Goal: Task Accomplishment & Management: Manage account settings

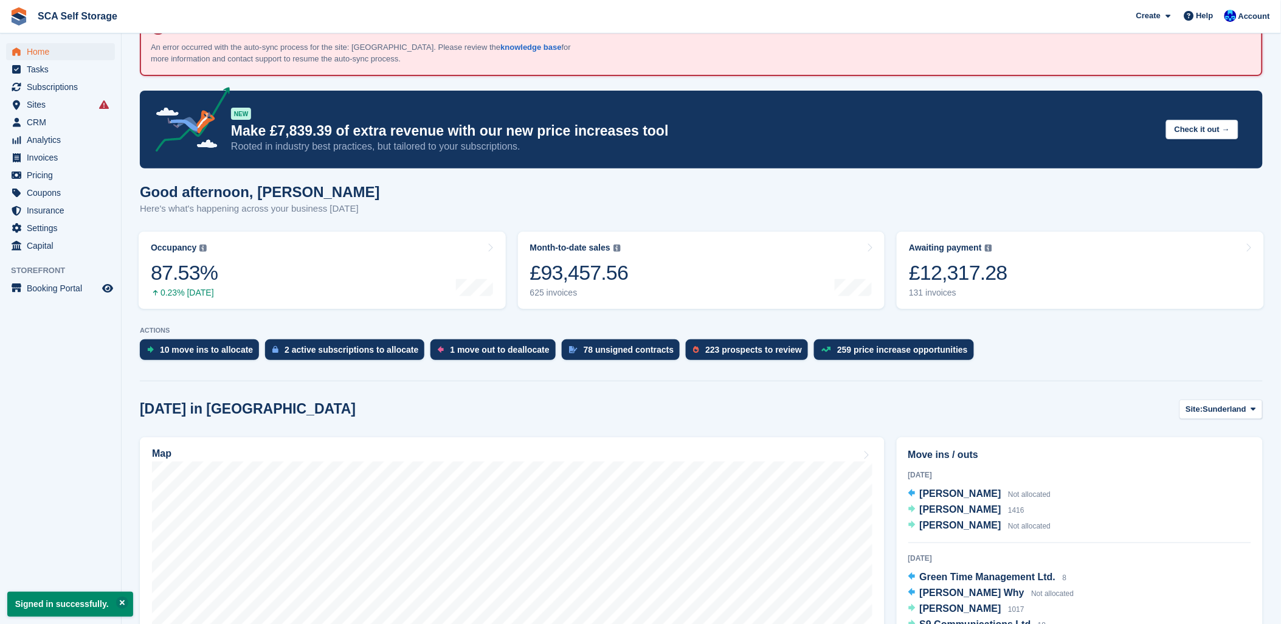
scroll to position [68, 0]
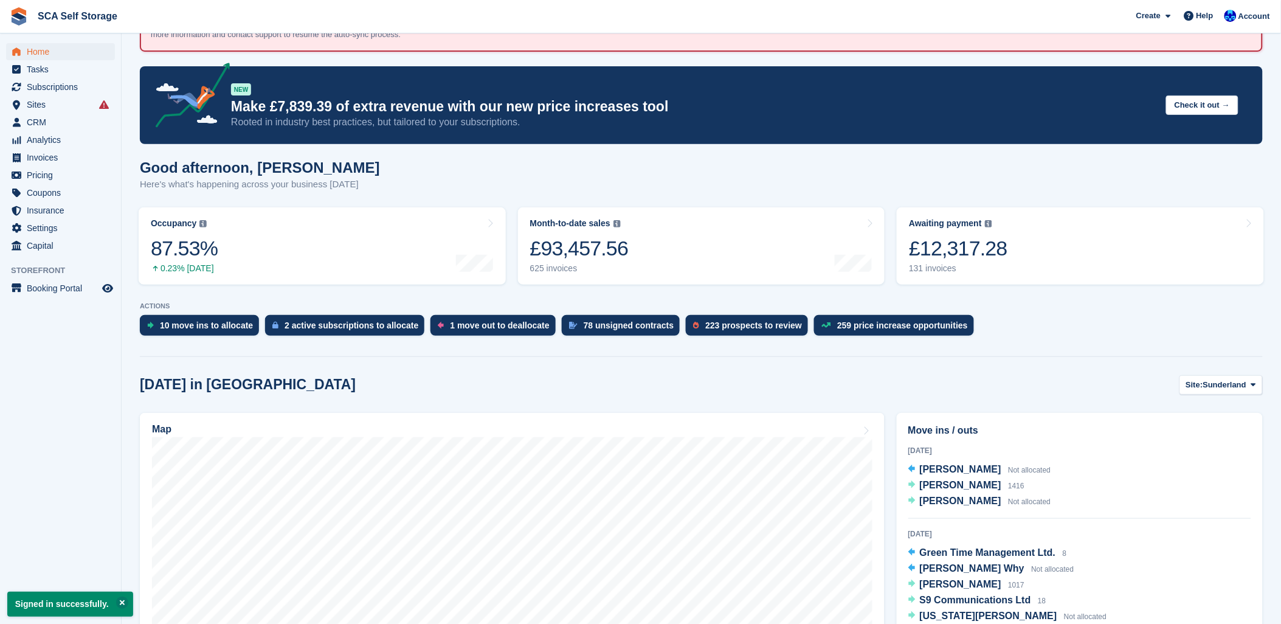
click at [999, 376] on div "Today in Sunderland Site: Sunderland Sunderland Sheffield" at bounding box center [701, 385] width 1123 height 20
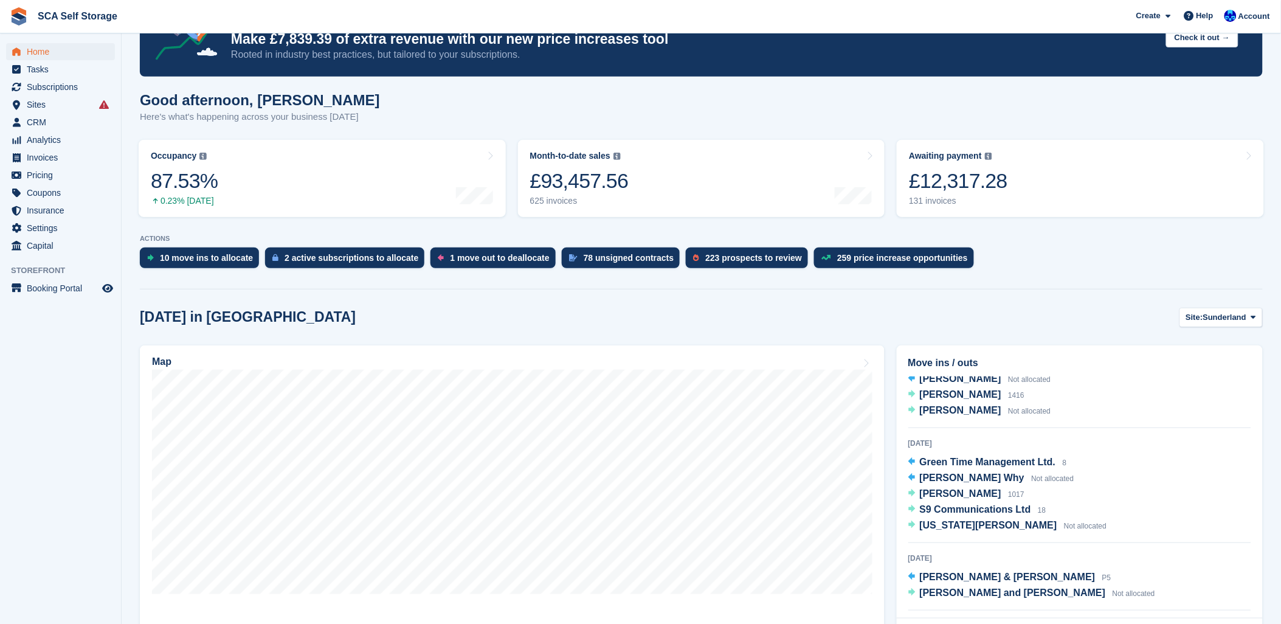
scroll to position [0, 0]
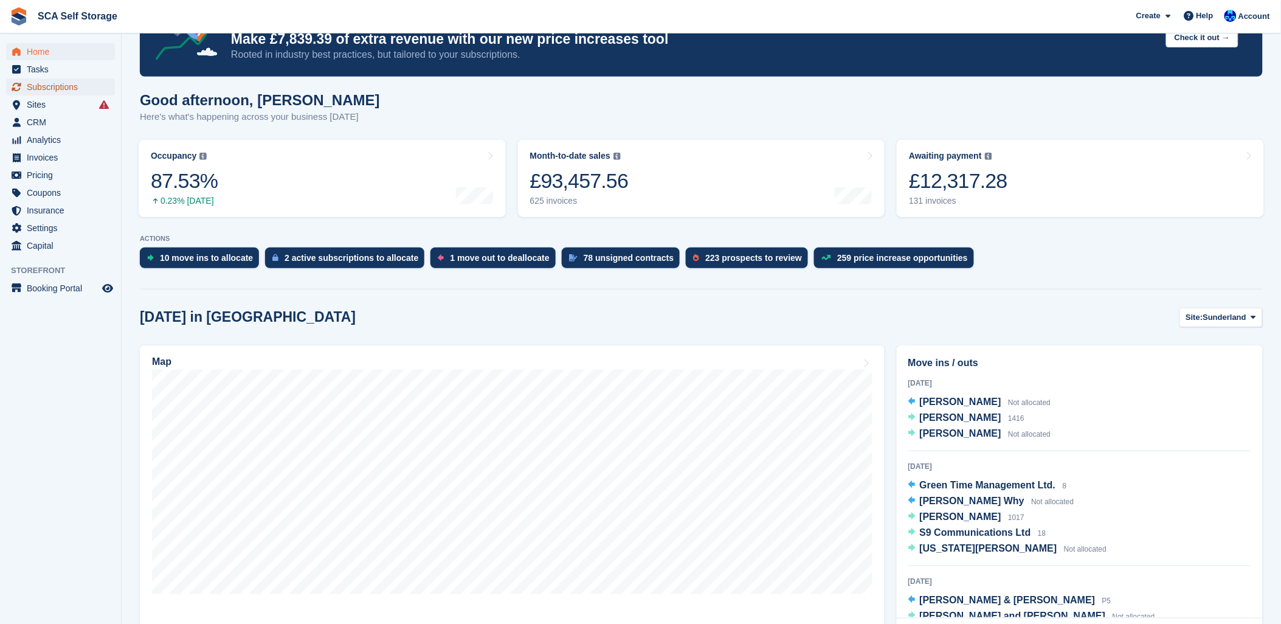
click at [27, 81] on span "Subscriptions" at bounding box center [63, 86] width 73 height 17
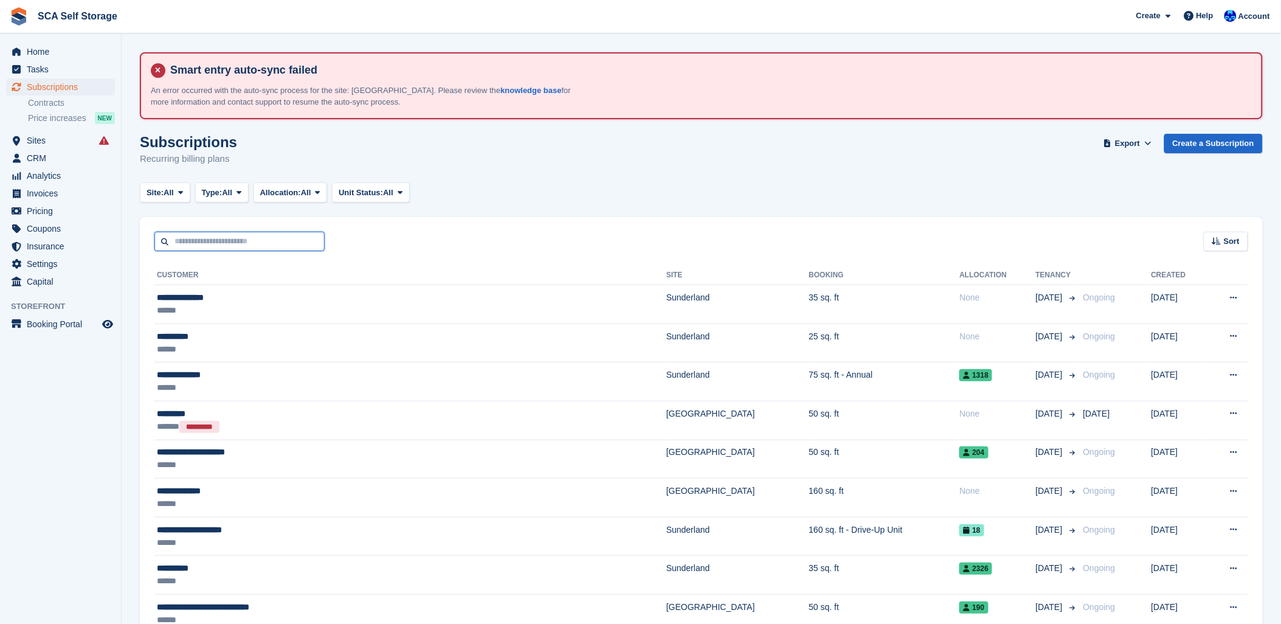
click at [182, 243] on input "text" at bounding box center [239, 242] width 170 height 20
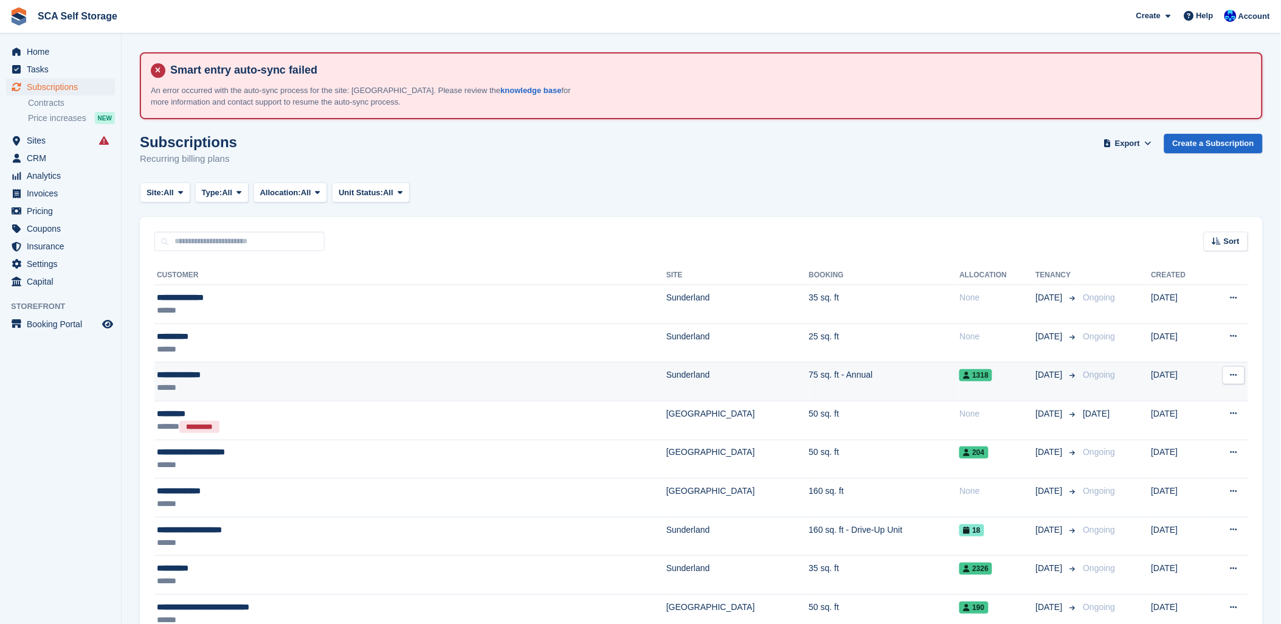
click at [177, 386] on div "******" at bounding box center [315, 387] width 316 height 13
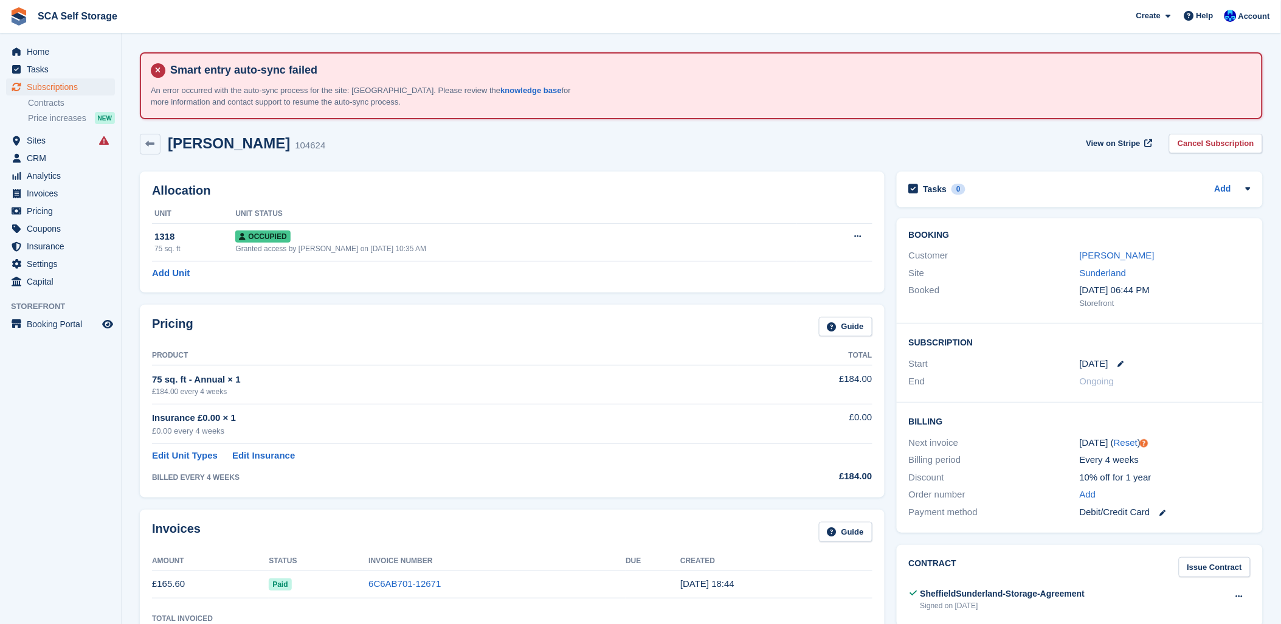
click at [412, 377] on div "75 sq. ft - Annual × 1" at bounding box center [445, 380] width 586 height 14
click at [31, 140] on span "Sites" at bounding box center [63, 140] width 73 height 17
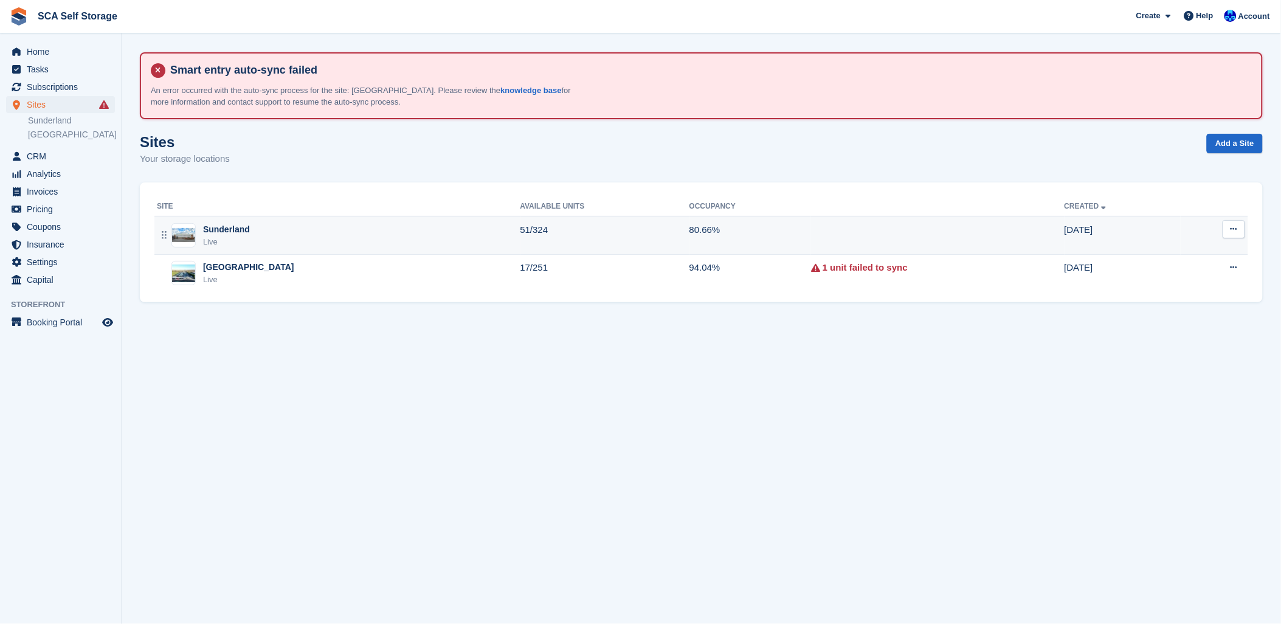
click at [250, 238] on div "Sunderland Live" at bounding box center [339, 235] width 364 height 25
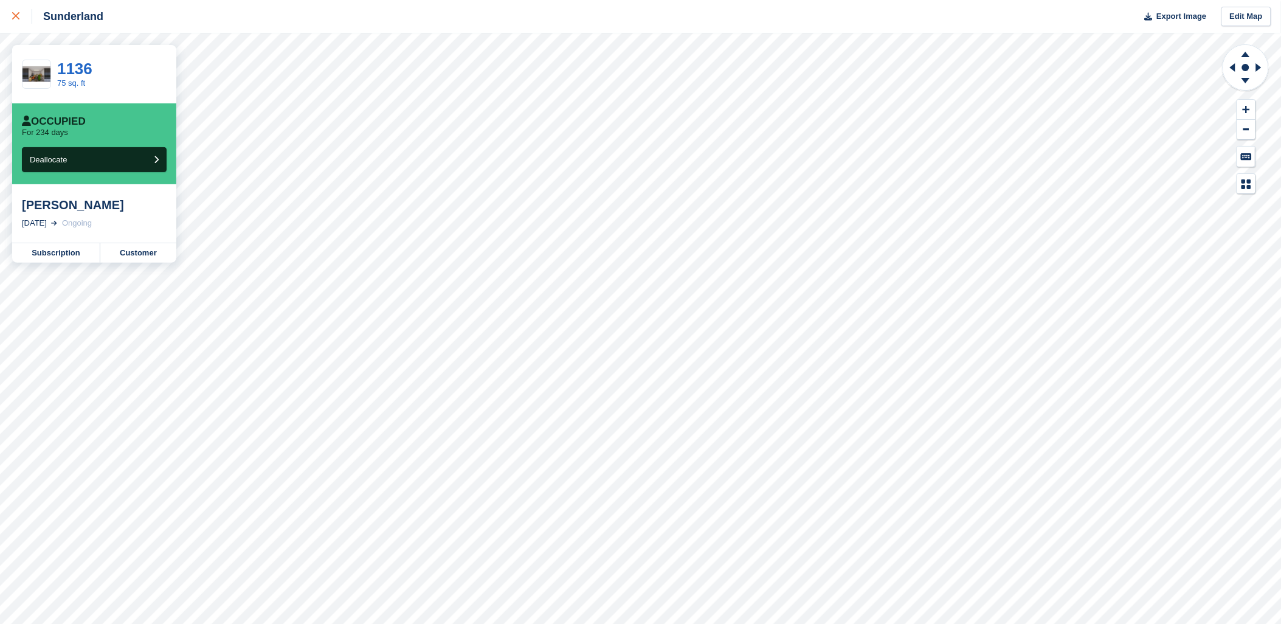
click at [19, 9] on div at bounding box center [22, 16] width 20 height 15
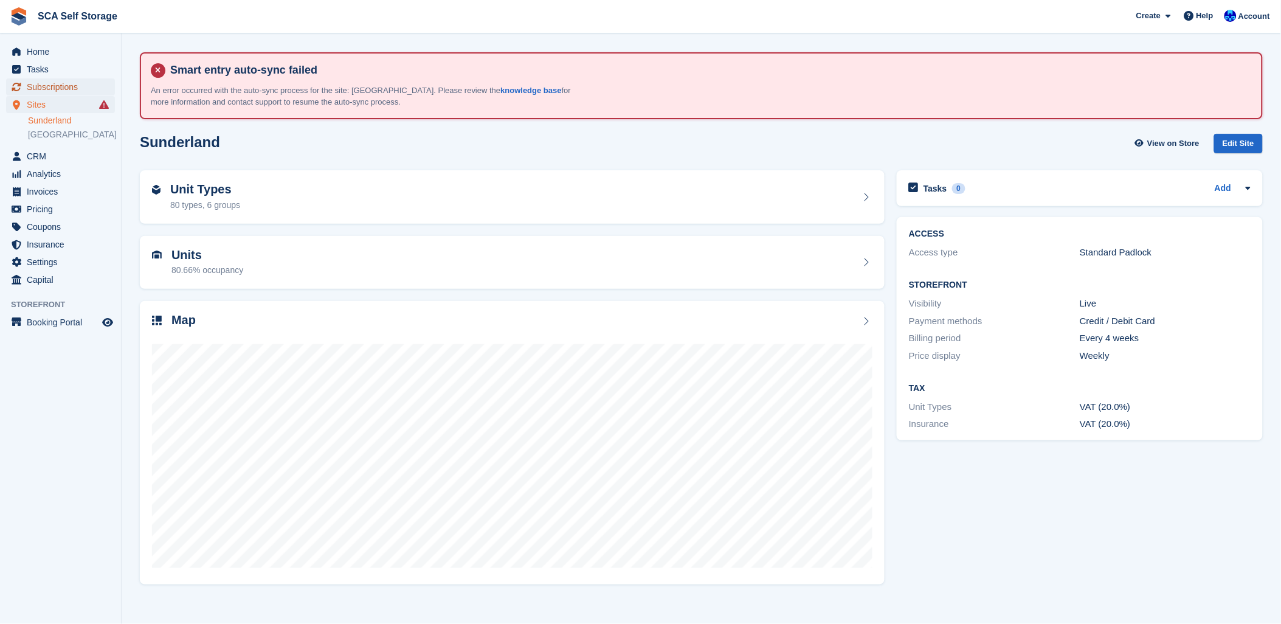
click at [58, 84] on span "Subscriptions" at bounding box center [63, 86] width 73 height 17
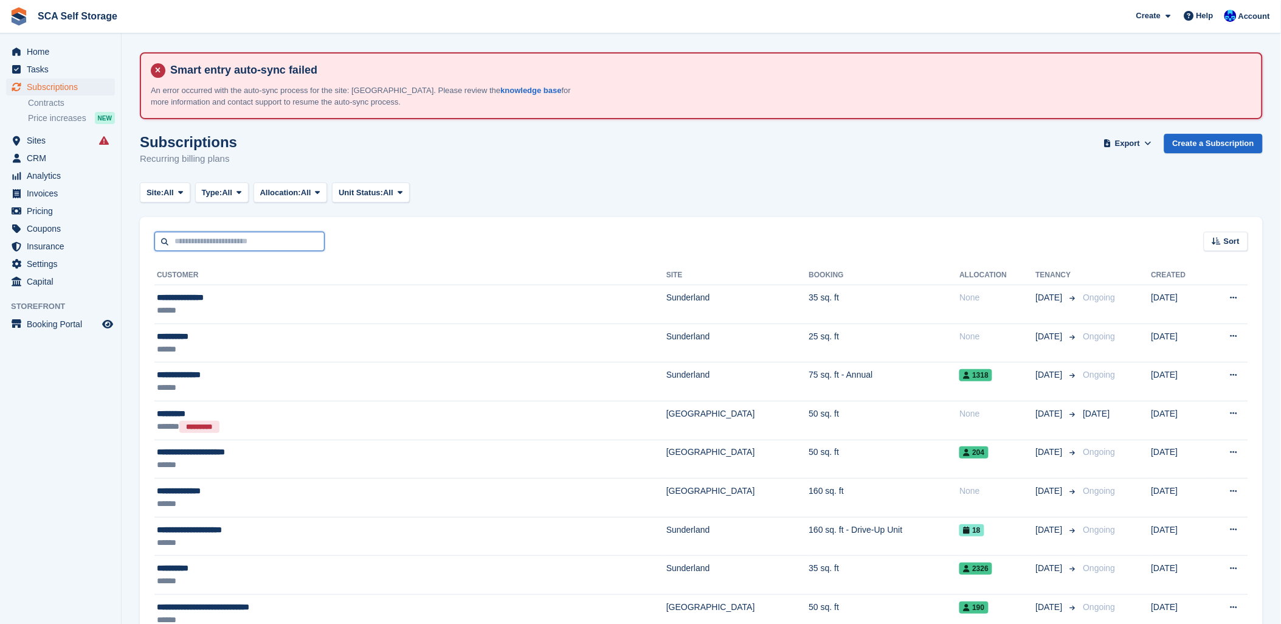
click at [208, 241] on input "text" at bounding box center [239, 242] width 170 height 20
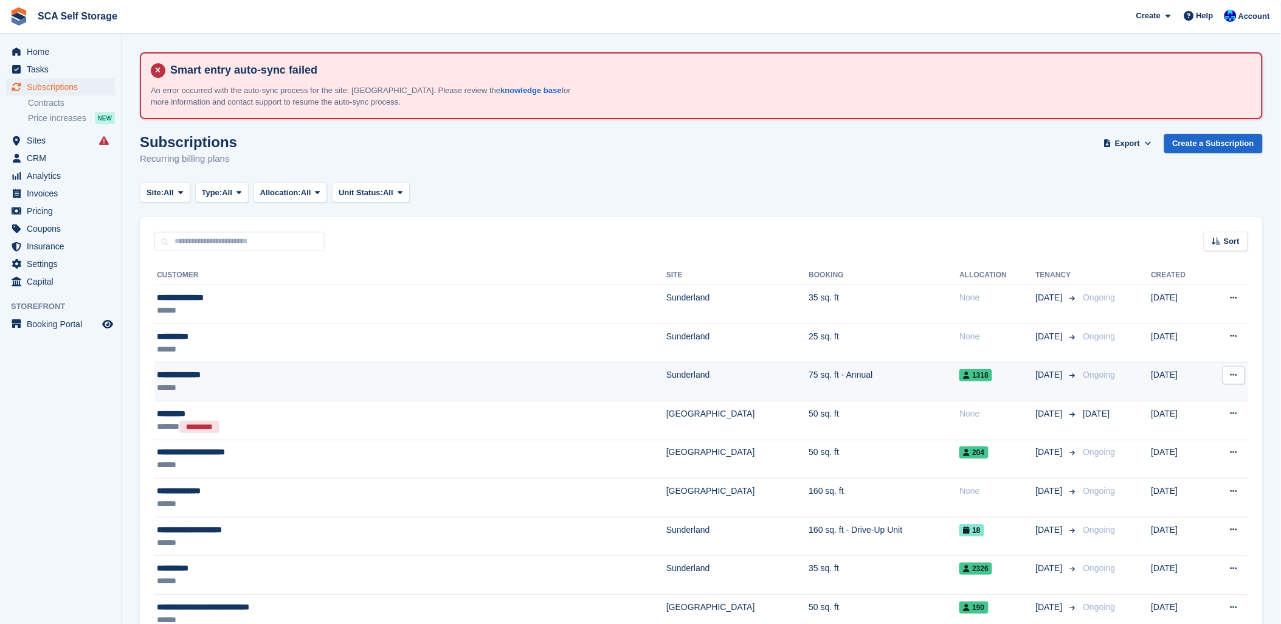
click at [167, 372] on div "**********" at bounding box center [315, 375] width 316 height 13
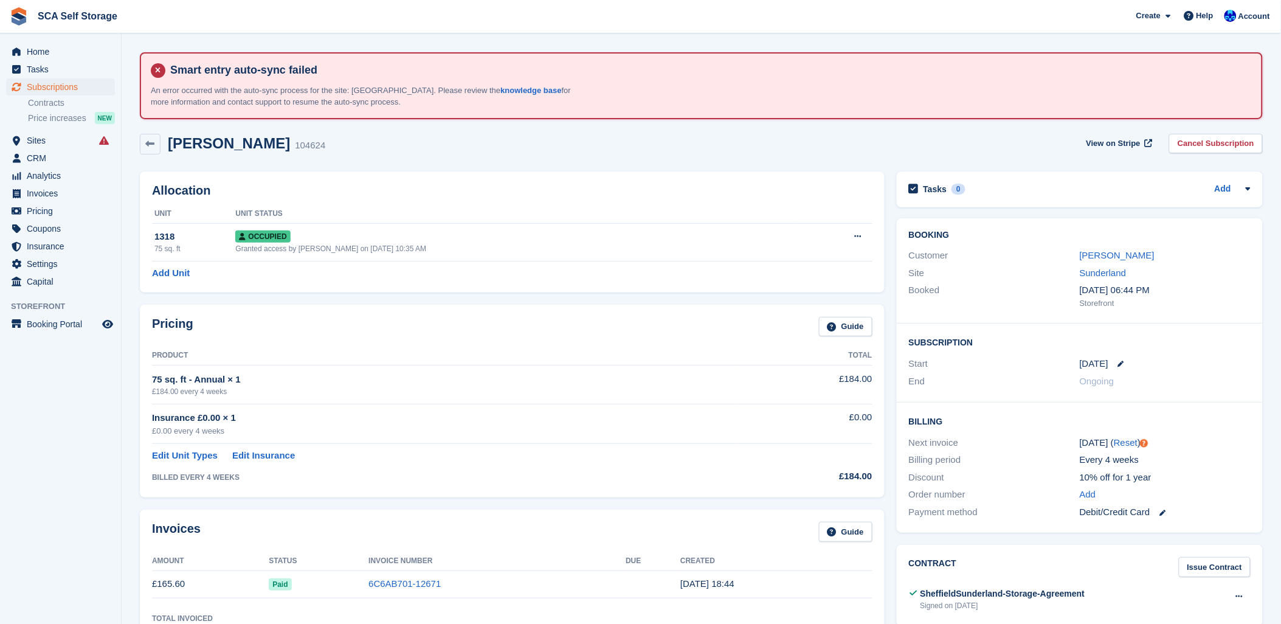
click at [415, 159] on div "Rachael Taylor 104624 View on Stripe Cancel Subscription" at bounding box center [701, 147] width 1135 height 38
drag, startPoint x: 384, startPoint y: 161, endPoint x: 389, endPoint y: 155, distance: 7.3
click at [389, 155] on div "Rachael Taylor 104624 View on Stripe Cancel Subscription" at bounding box center [701, 147] width 1135 height 38
drag, startPoint x: 526, startPoint y: 166, endPoint x: 577, endPoint y: 182, distance: 53.1
click at [538, 177] on div "Allocation Unit Unit Status 1318 75 sq. ft Occupied Granted access by Kelly Nee…" at bounding box center [512, 231] width 757 height 133
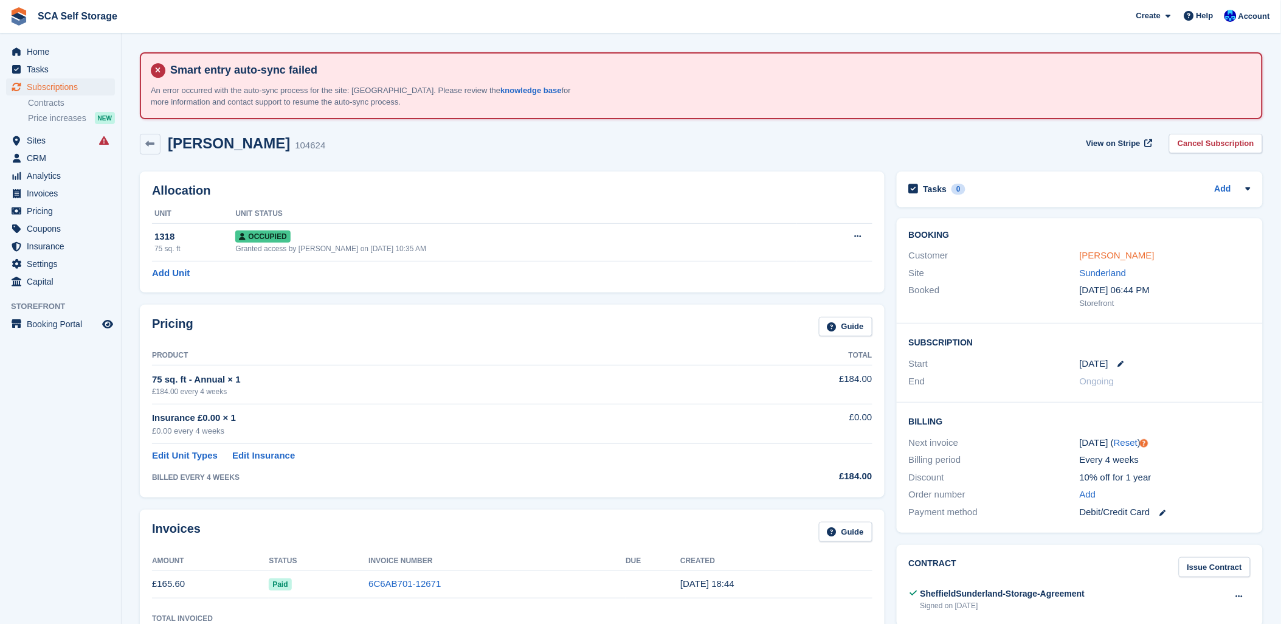
click at [1106, 251] on link "[PERSON_NAME]" at bounding box center [1117, 255] width 75 height 10
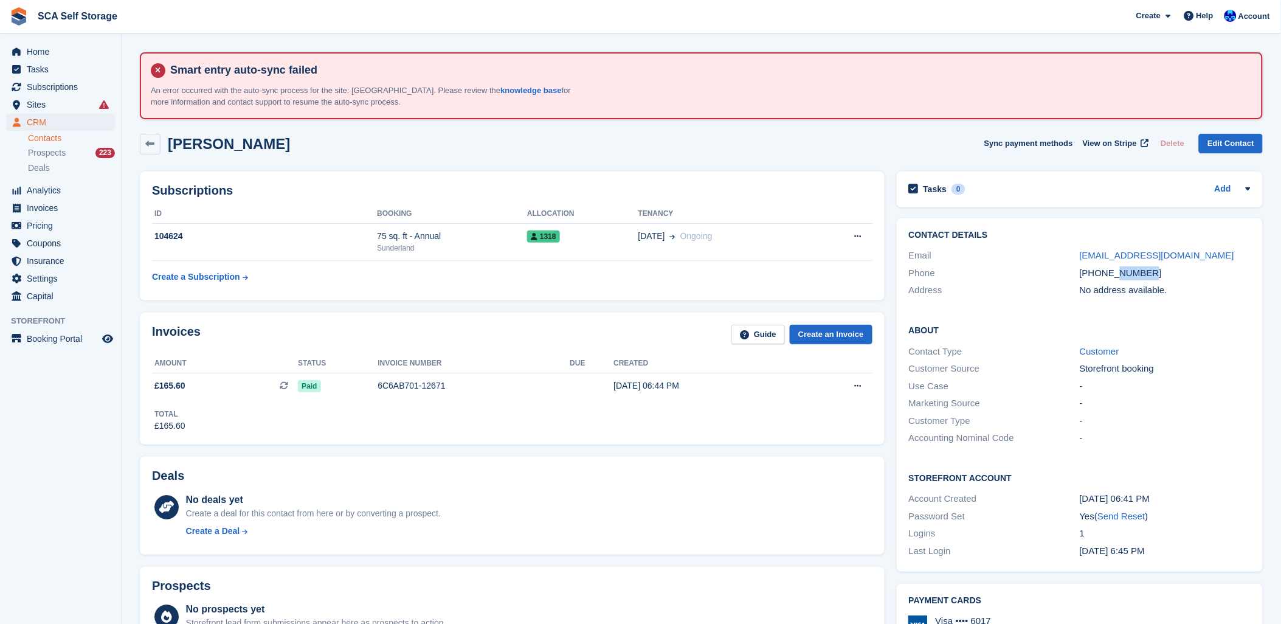
drag, startPoint x: 1159, startPoint y: 269, endPoint x: 1118, endPoint y: 275, distance: 41.7
click at [1118, 275] on div "[PHONE_NUMBER]" at bounding box center [1165, 273] width 171 height 14
click at [51, 85] on span "Subscriptions" at bounding box center [63, 86] width 73 height 17
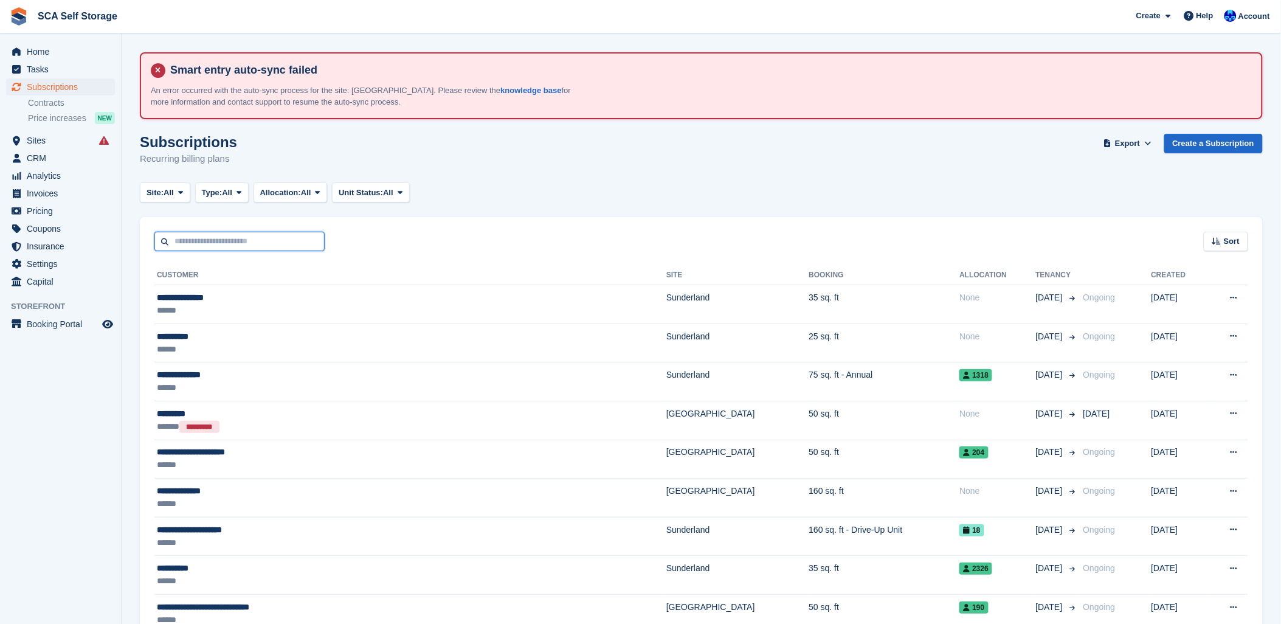
drag, startPoint x: 195, startPoint y: 241, endPoint x: 187, endPoint y: 240, distance: 7.5
click at [191, 240] on input "text" at bounding box center [239, 242] width 170 height 20
click at [35, 141] on span "Sites" at bounding box center [63, 140] width 73 height 17
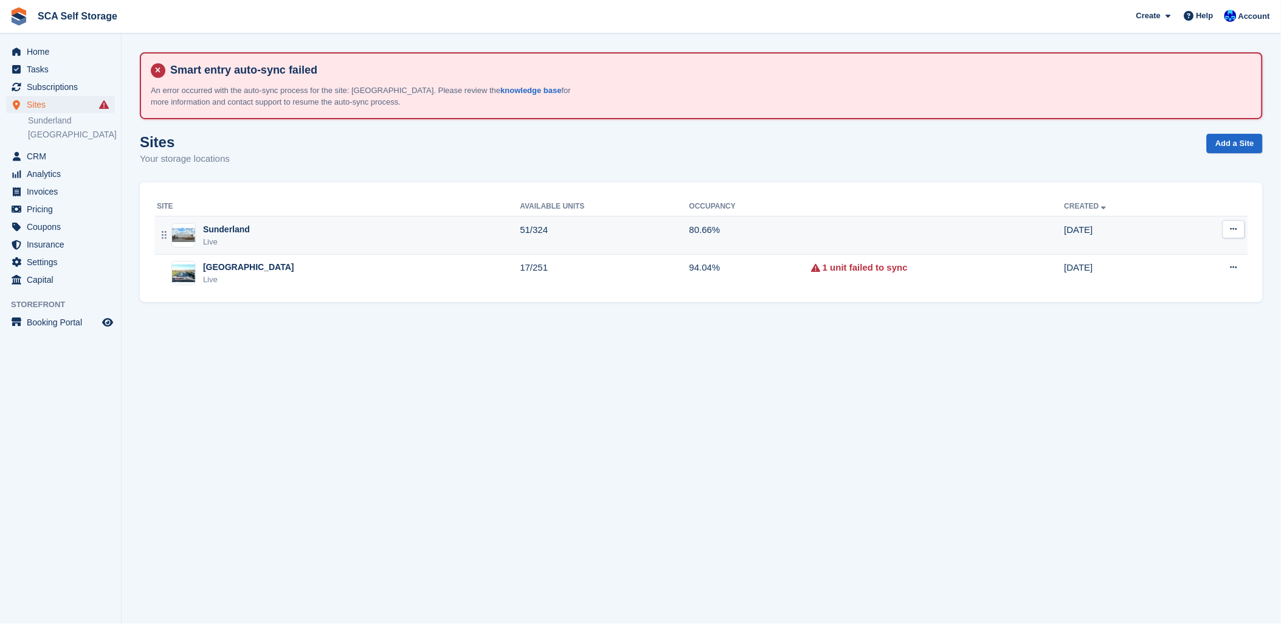
click at [211, 223] on div "Sunderland" at bounding box center [226, 229] width 47 height 13
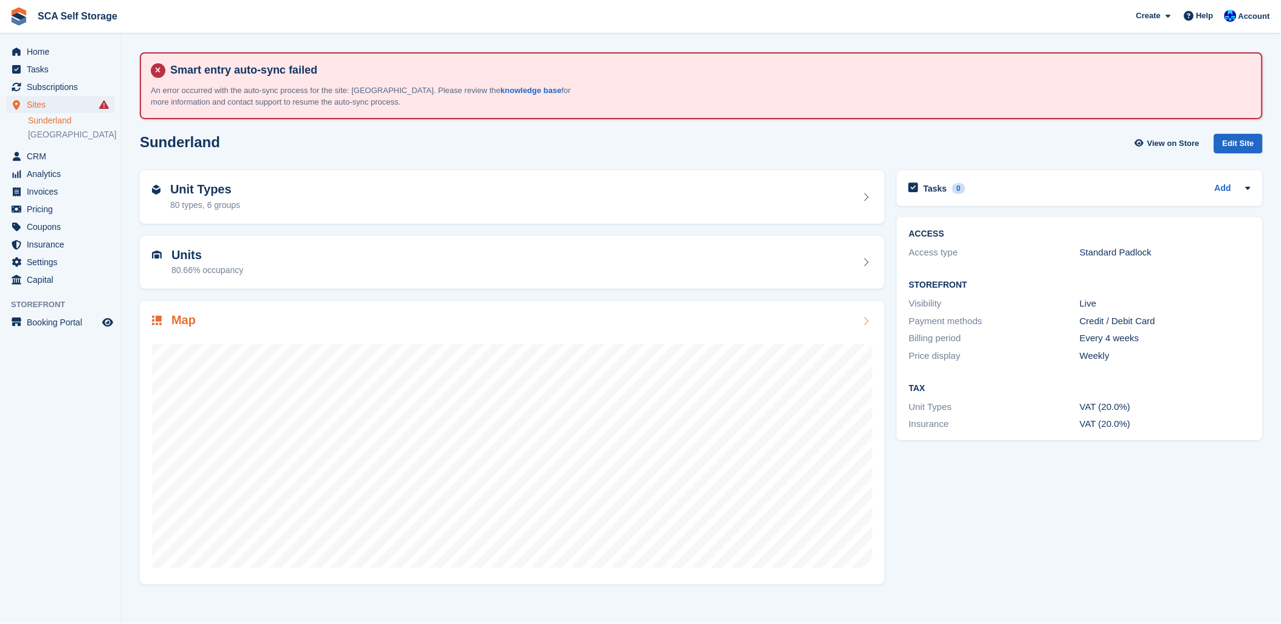
click at [247, 341] on div at bounding box center [512, 451] width 721 height 243
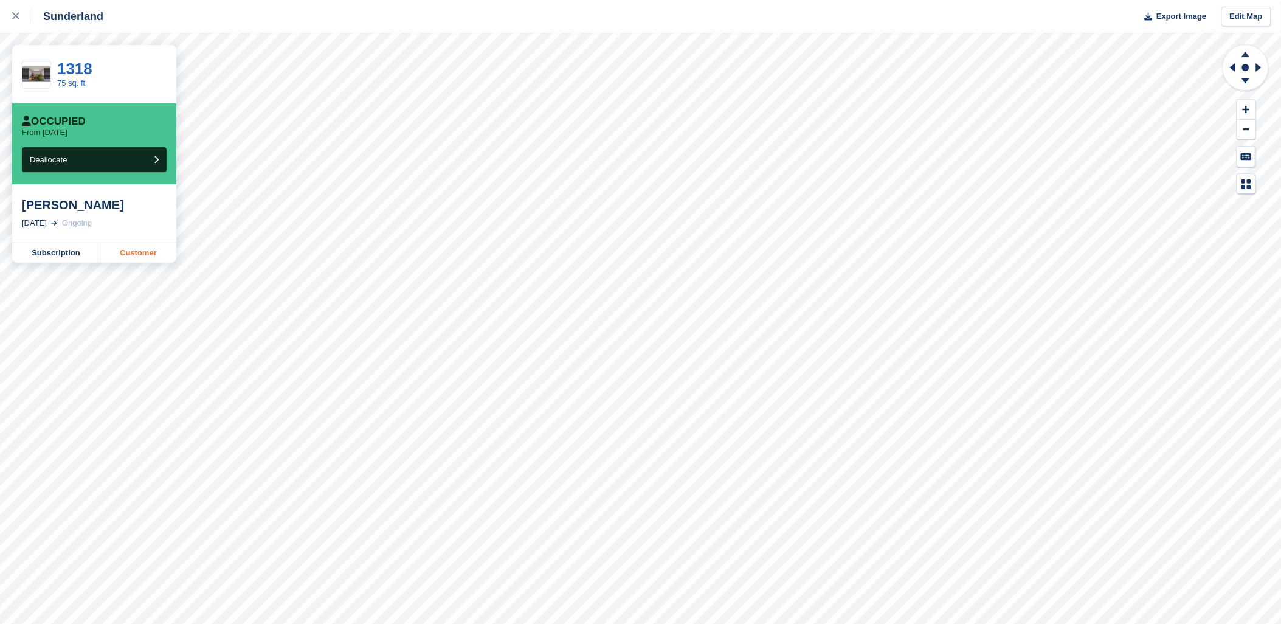
click at [136, 255] on link "Customer" at bounding box center [138, 252] width 76 height 19
click at [11, 15] on link at bounding box center [16, 16] width 32 height 33
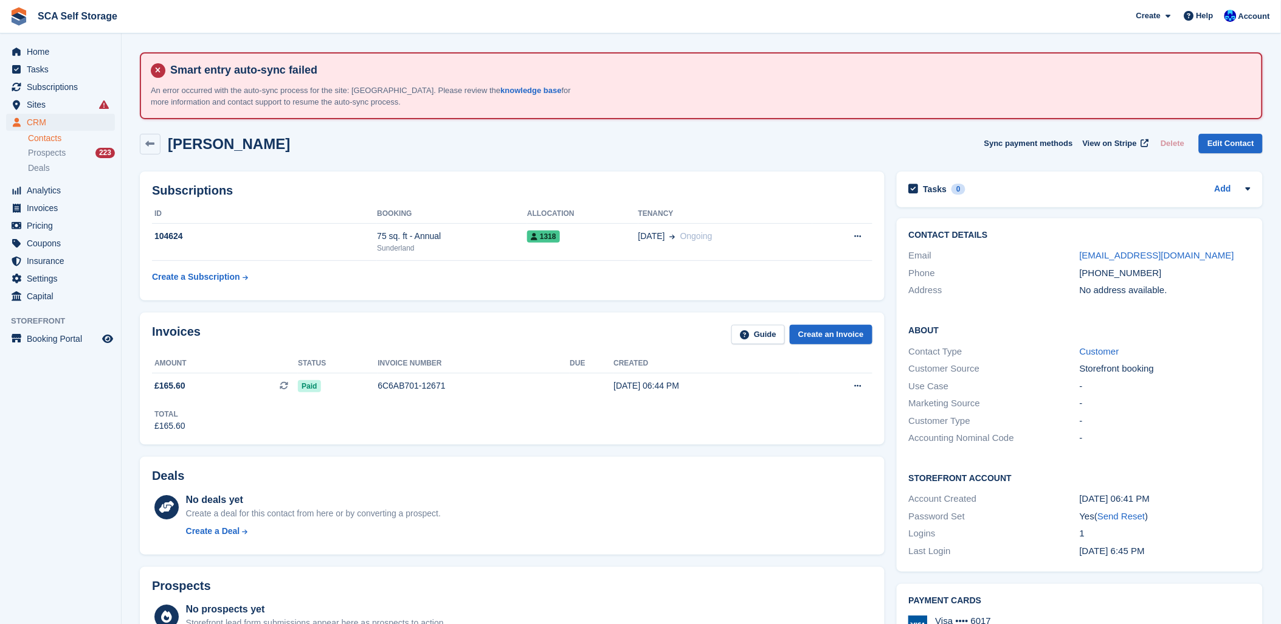
click at [342, 149] on div "Rachael Taylor Sync payment methods View on Stripe Delete Edit Contact" at bounding box center [701, 144] width 1123 height 21
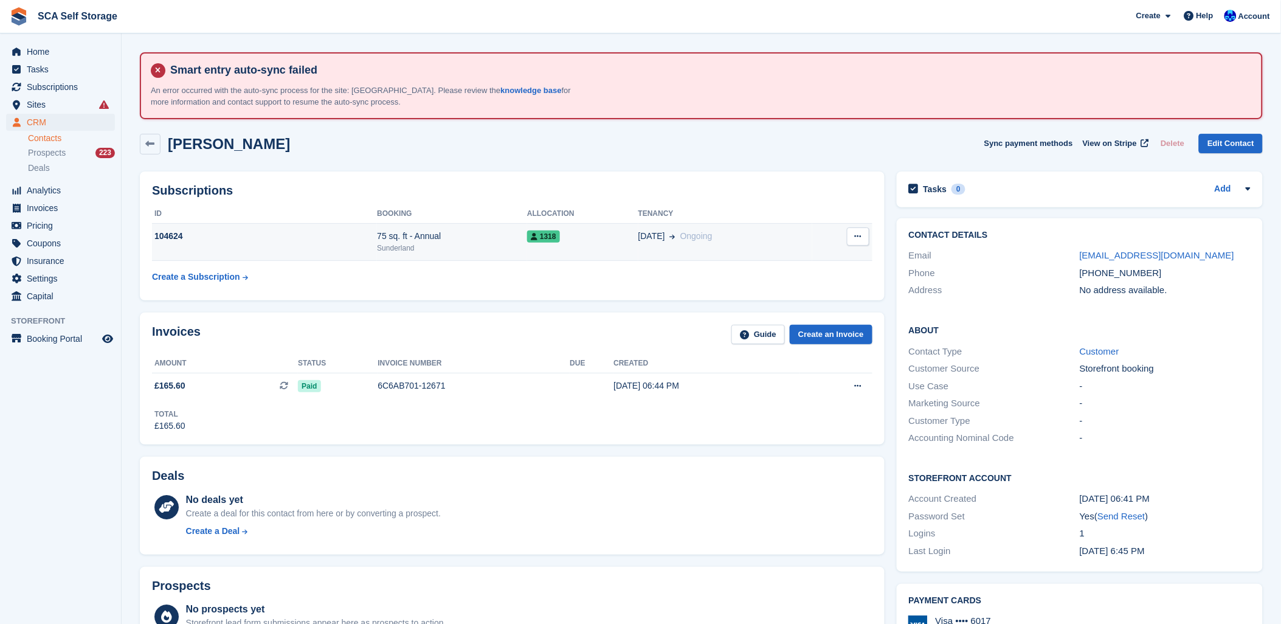
drag, startPoint x: 497, startPoint y: 238, endPoint x: 722, endPoint y: 253, distance: 225.5
click at [505, 238] on div "75 sq. ft - Annual" at bounding box center [452, 236] width 150 height 13
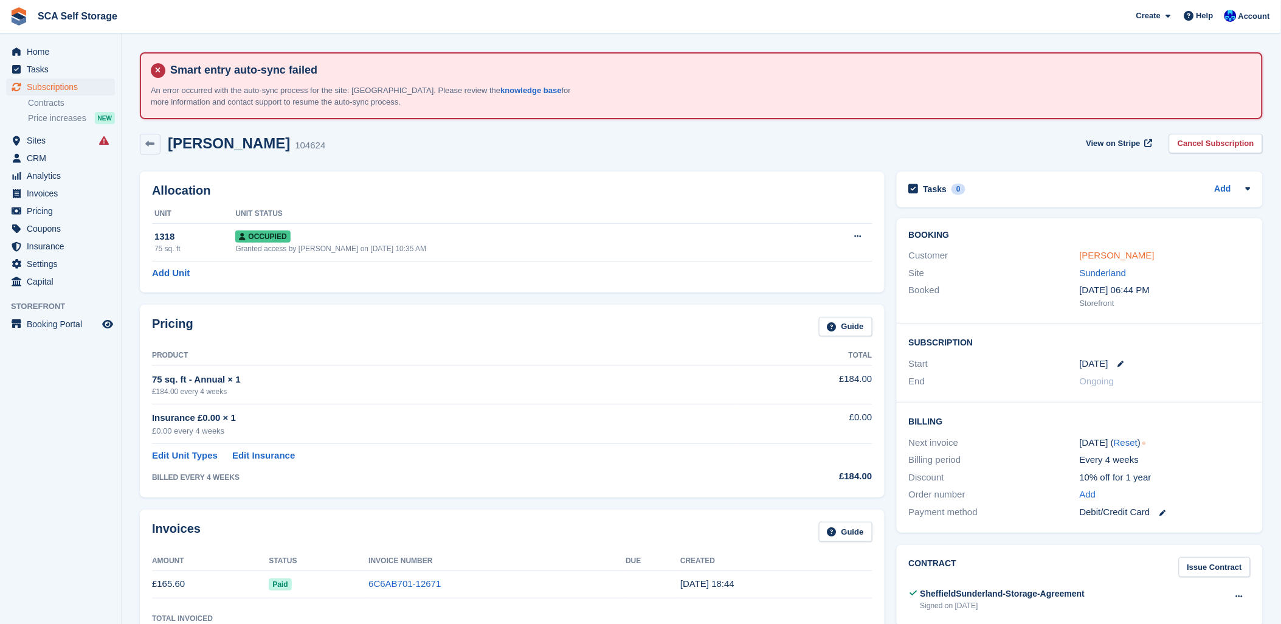
click at [1120, 254] on link "[PERSON_NAME]" at bounding box center [1117, 255] width 75 height 10
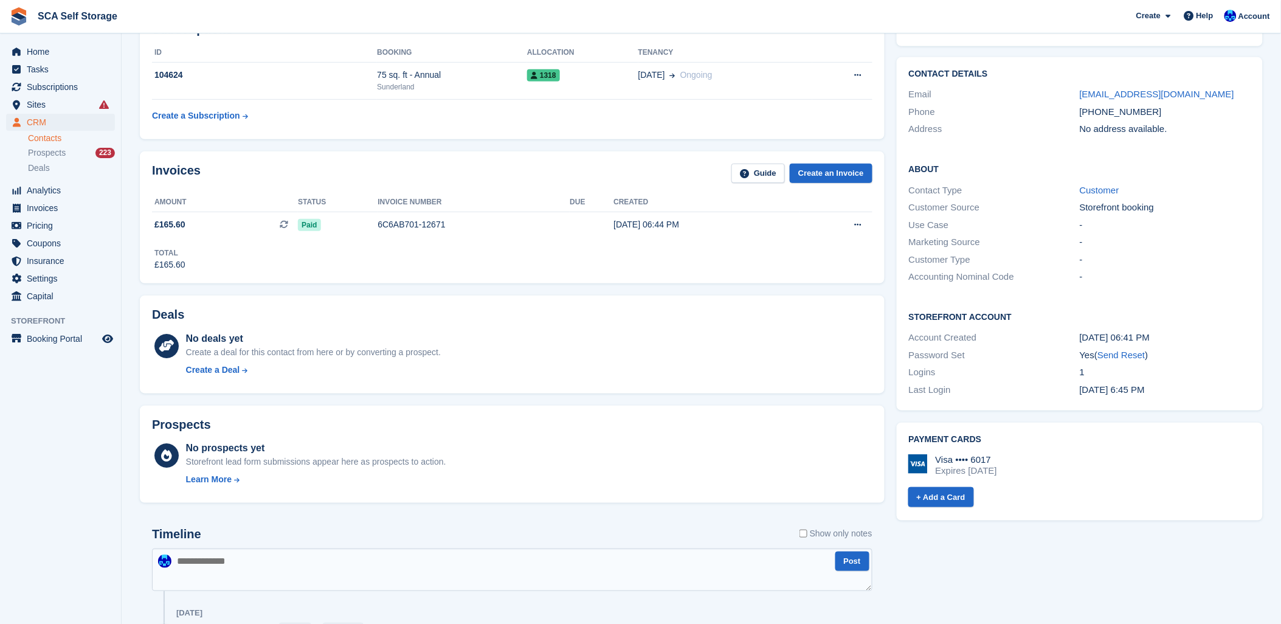
scroll to position [203, 0]
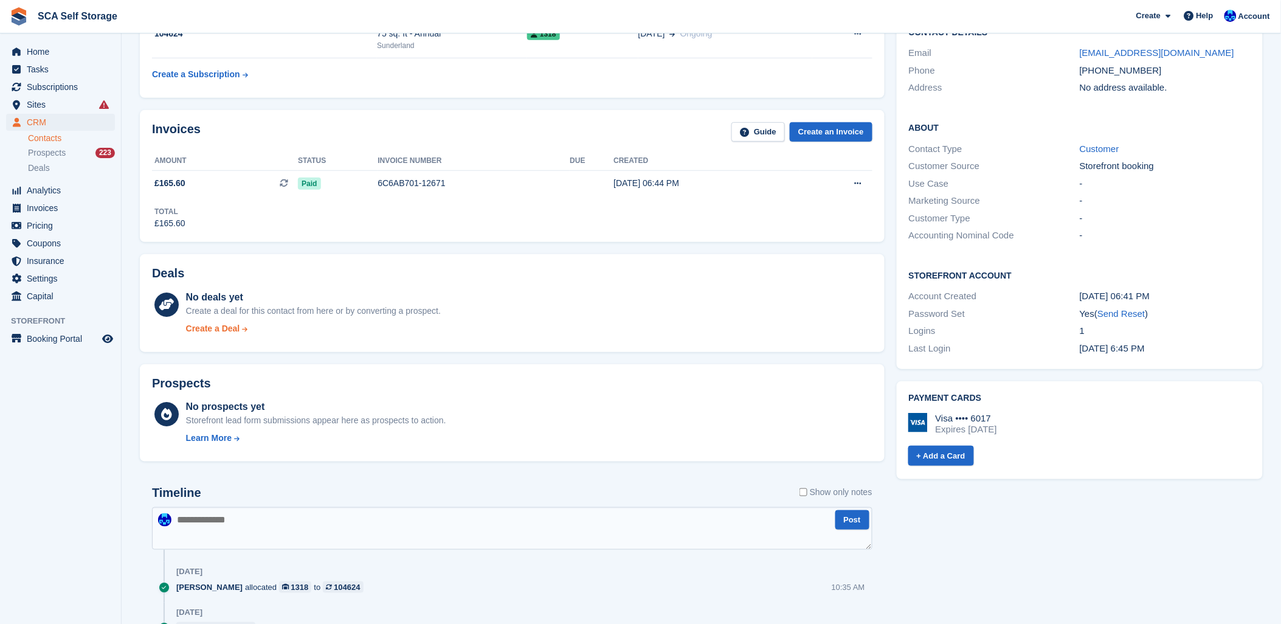
click at [197, 325] on div "Create a Deal" at bounding box center [213, 328] width 54 height 13
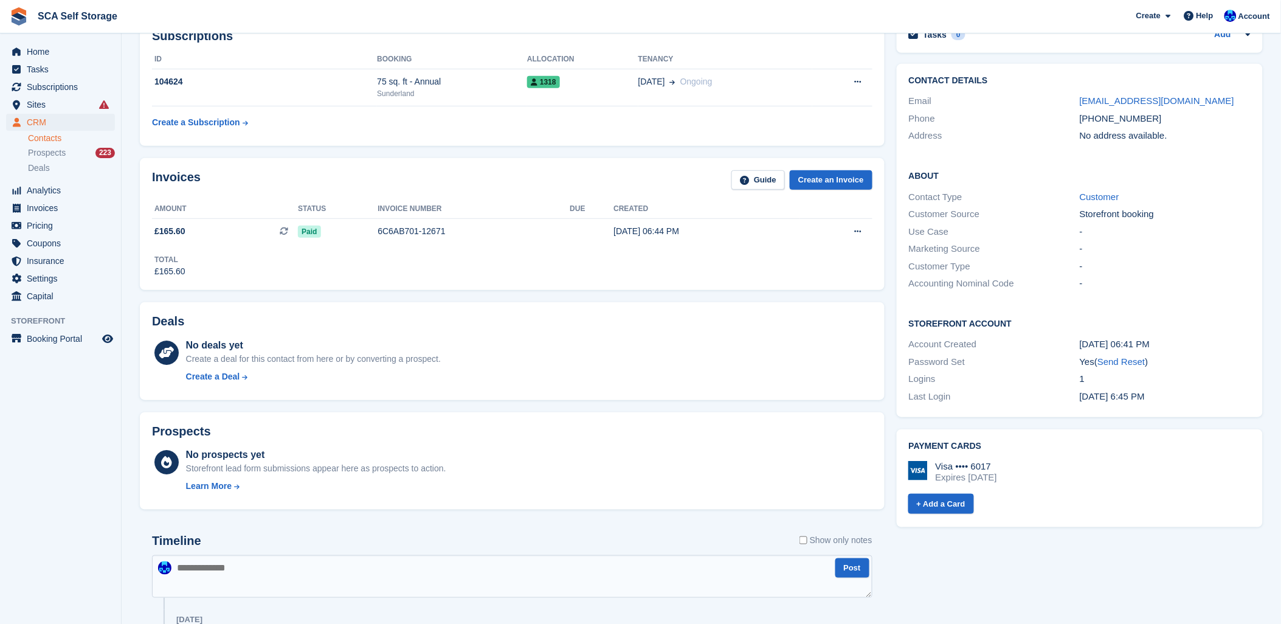
scroll to position [135, 0]
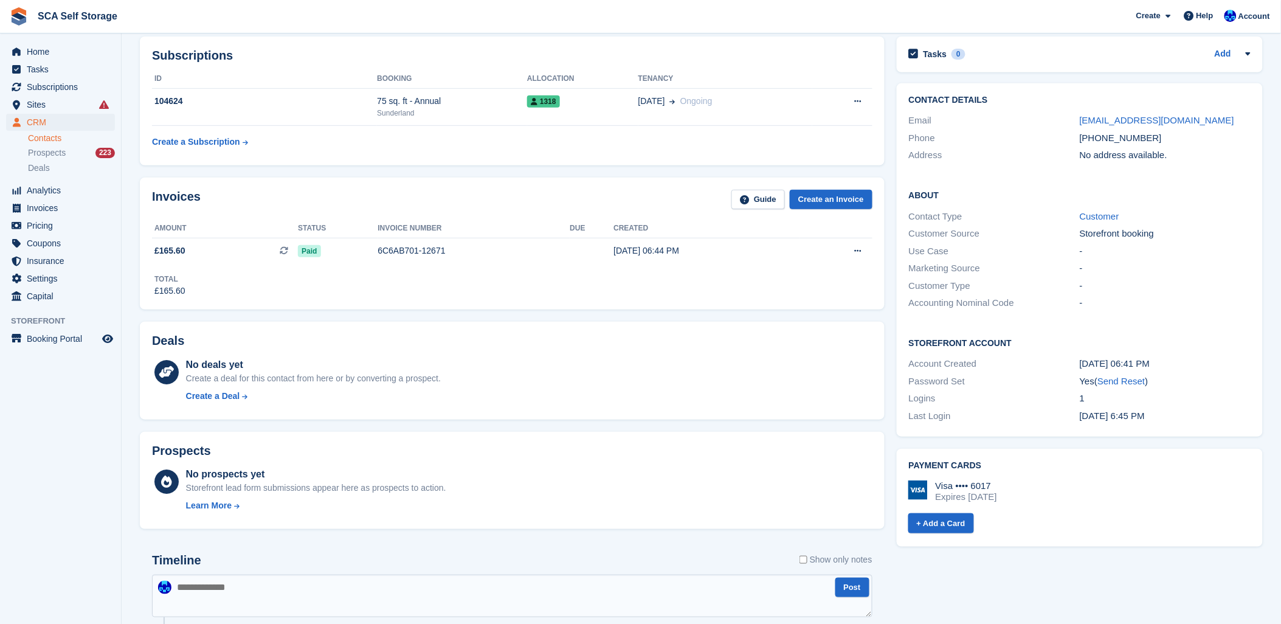
click at [842, 187] on div "Invoices Guide Create an Invoice Amount Status Invoice number Due Created £165.…" at bounding box center [512, 244] width 745 height 132
click at [842, 196] on link "Create an Invoice" at bounding box center [831, 200] width 83 height 20
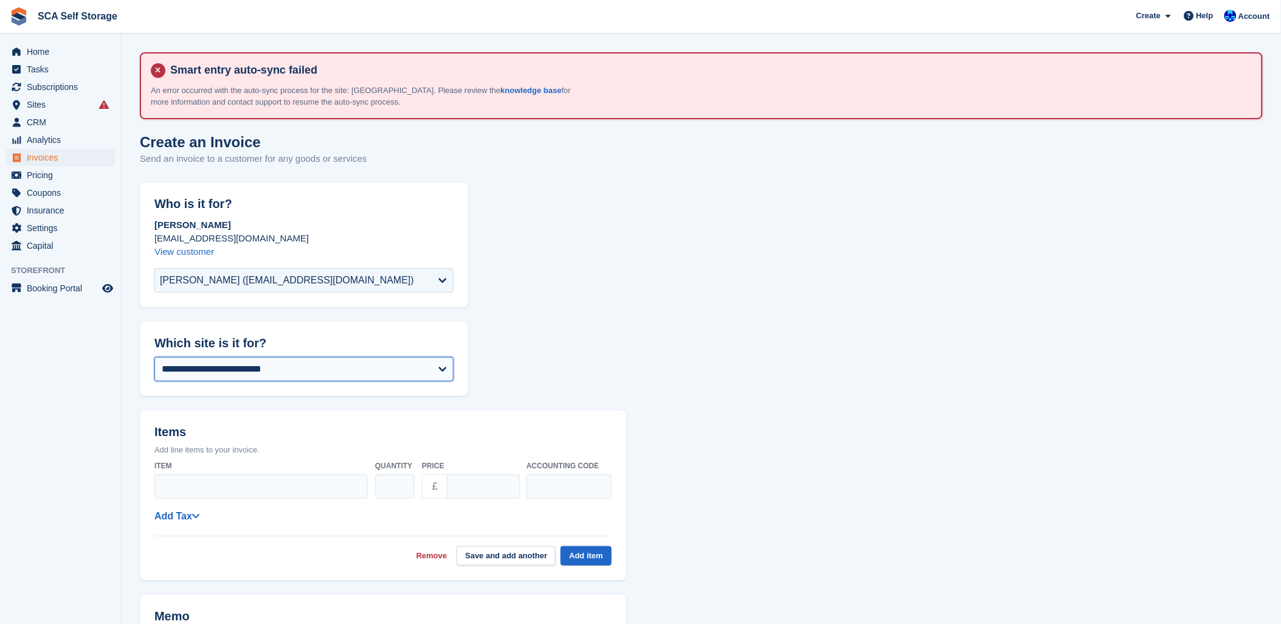
click at [198, 365] on select "**********" at bounding box center [303, 369] width 299 height 24
select select "****"
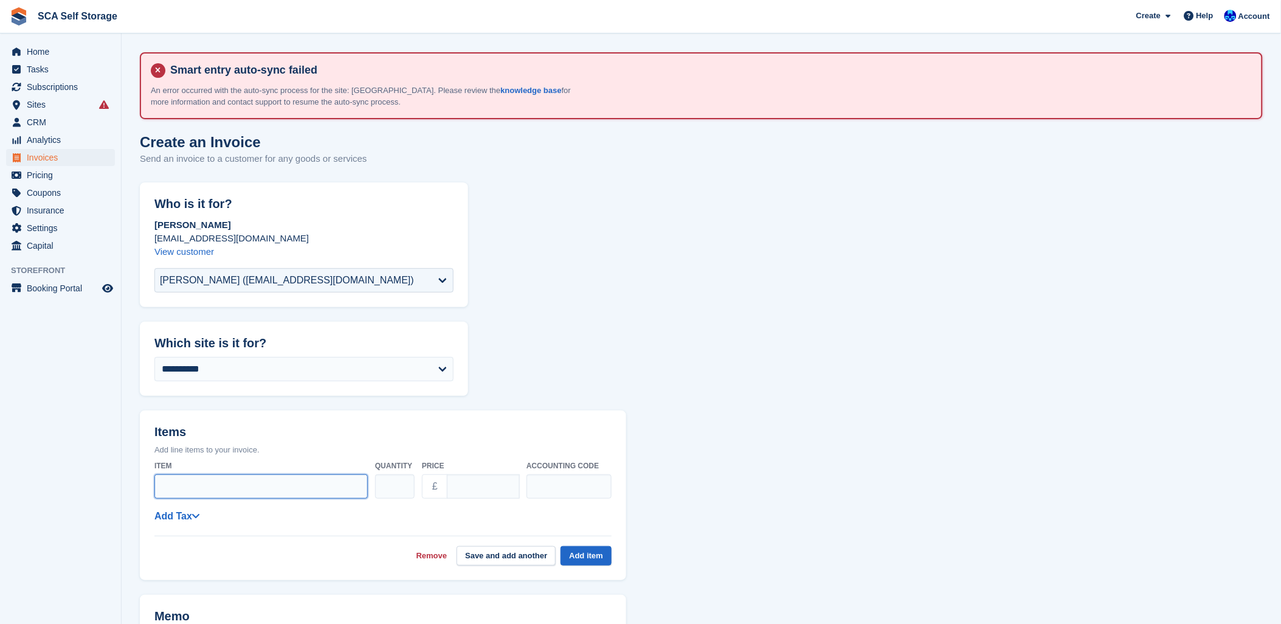
drag, startPoint x: 187, startPoint y: 482, endPoint x: 373, endPoint y: 482, distance: 186.1
click at [187, 482] on input "Item" at bounding box center [260, 486] width 213 height 24
type input "**********"
drag, startPoint x: 482, startPoint y: 487, endPoint x: 237, endPoint y: 495, distance: 244.6
click at [237, 495] on div "**********" at bounding box center [382, 479] width 457 height 48
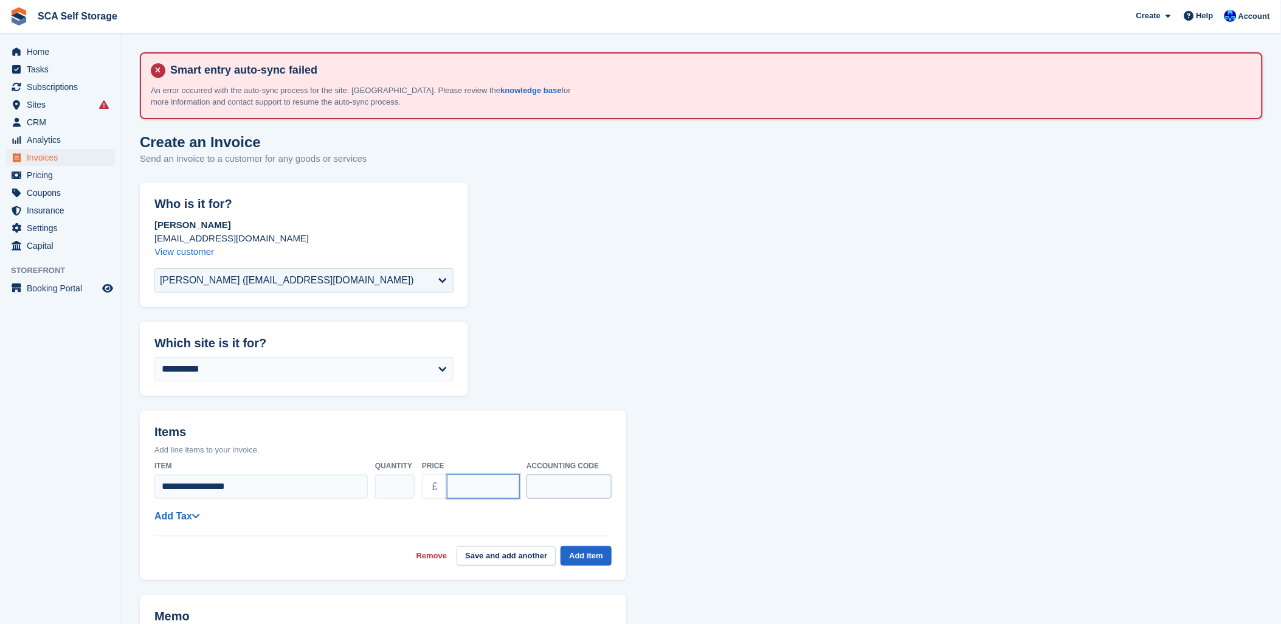
type input "*****"
click at [584, 477] on input "text" at bounding box center [569, 486] width 85 height 24
type input "****"
drag, startPoint x: 585, startPoint y: 552, endPoint x: 795, endPoint y: 532, distance: 211.4
click at [585, 552] on button "Add item" at bounding box center [586, 556] width 51 height 20
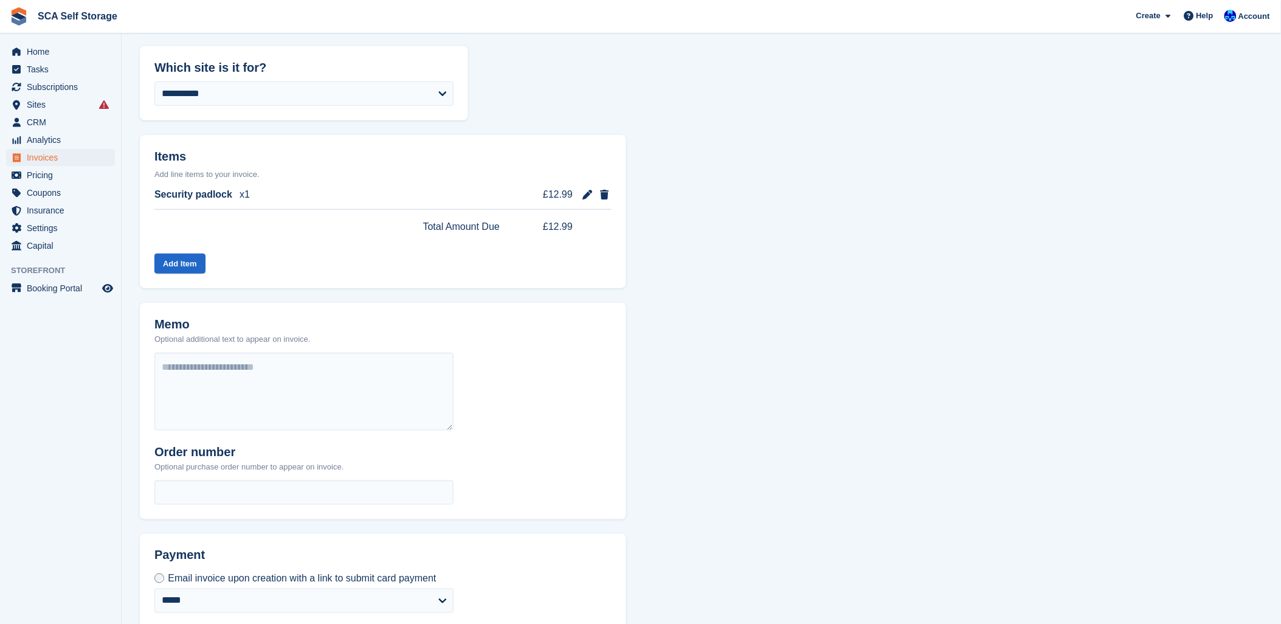
scroll to position [338, 0]
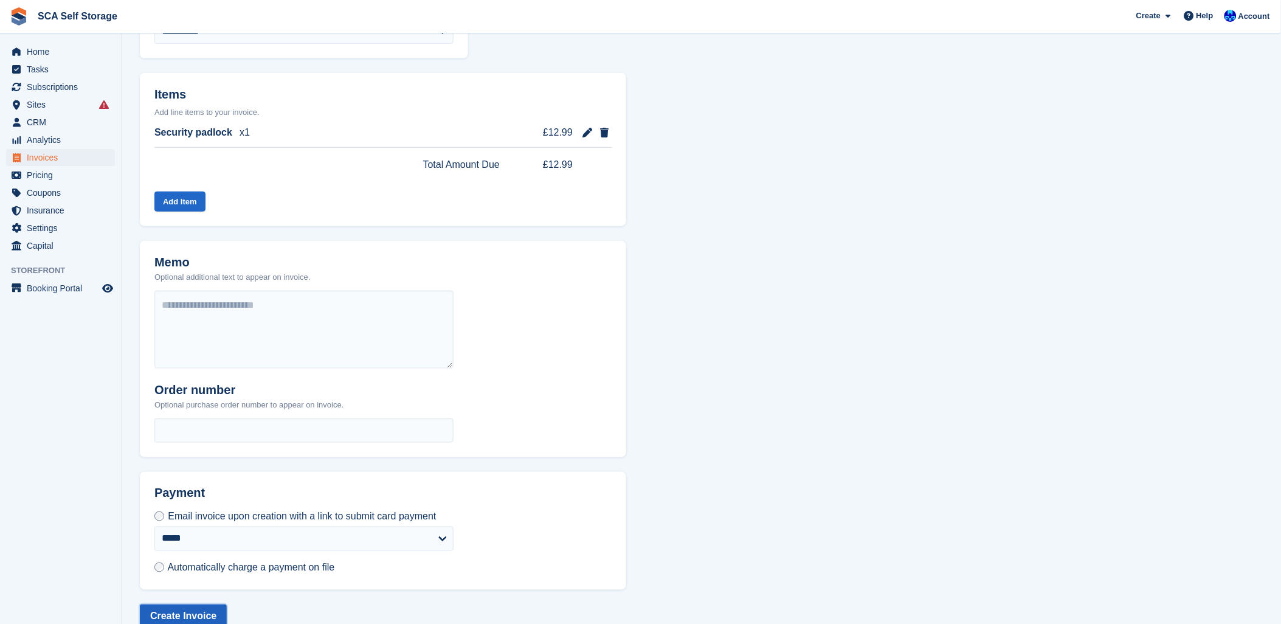
click at [184, 606] on button "Create Invoice" at bounding box center [183, 616] width 87 height 24
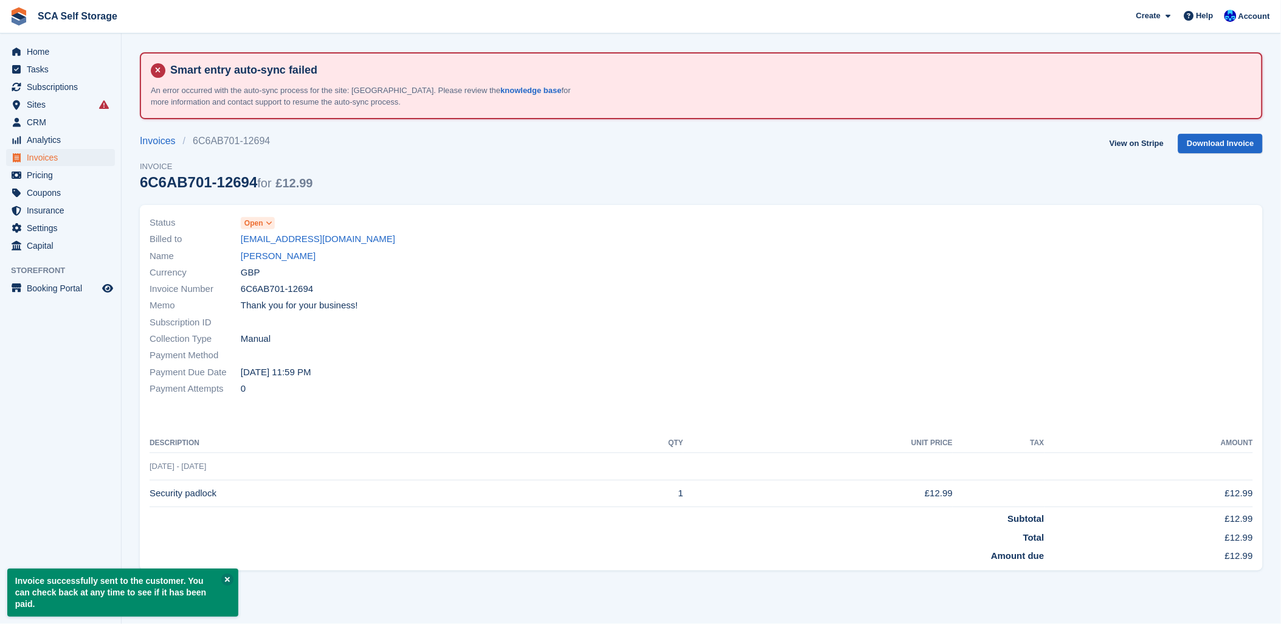
drag, startPoint x: 446, startPoint y: 321, endPoint x: 469, endPoint y: 322, distance: 23.7
click at [463, 322] on div "Subscription ID" at bounding box center [422, 322] width 545 height 16
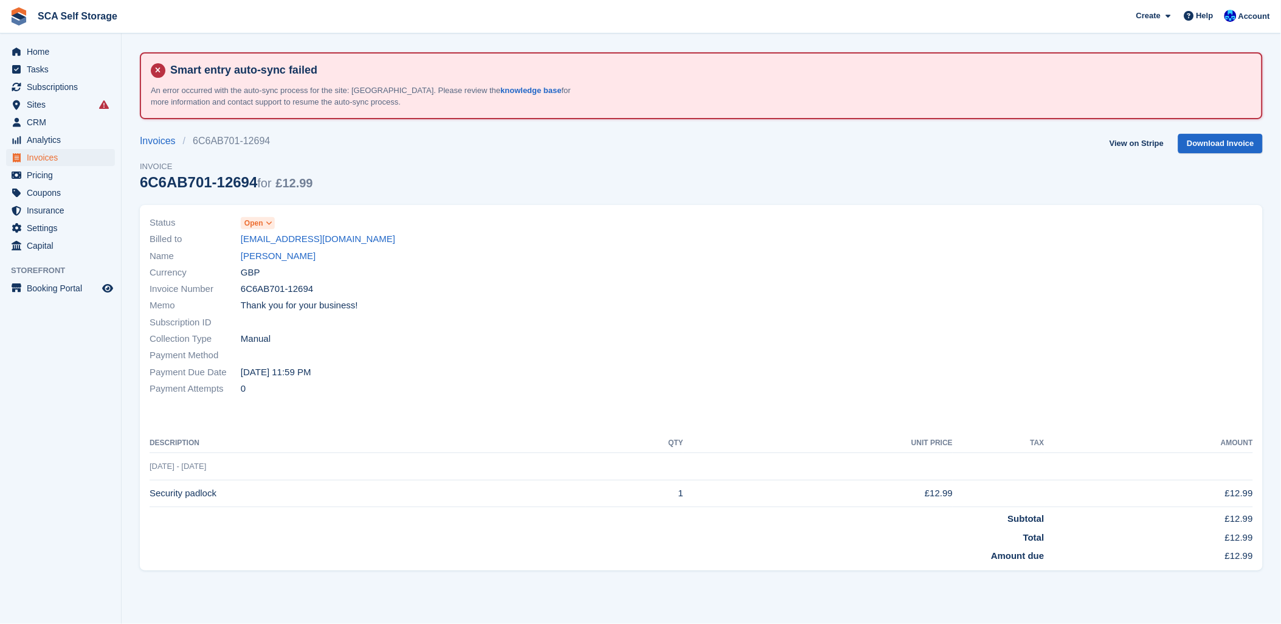
click at [476, 350] on div "Payment Method" at bounding box center [422, 355] width 545 height 16
click at [275, 256] on link "Rachael Taylor" at bounding box center [278, 256] width 75 height 14
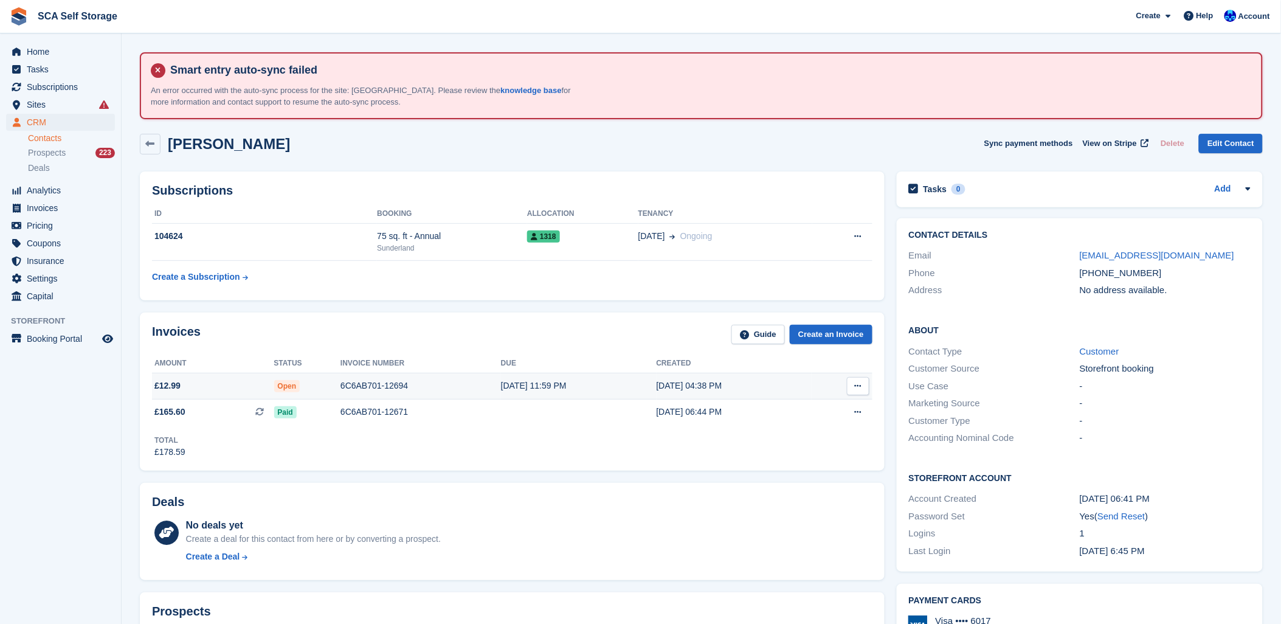
click at [369, 389] on div "6C6AB701-12694" at bounding box center [421, 385] width 161 height 13
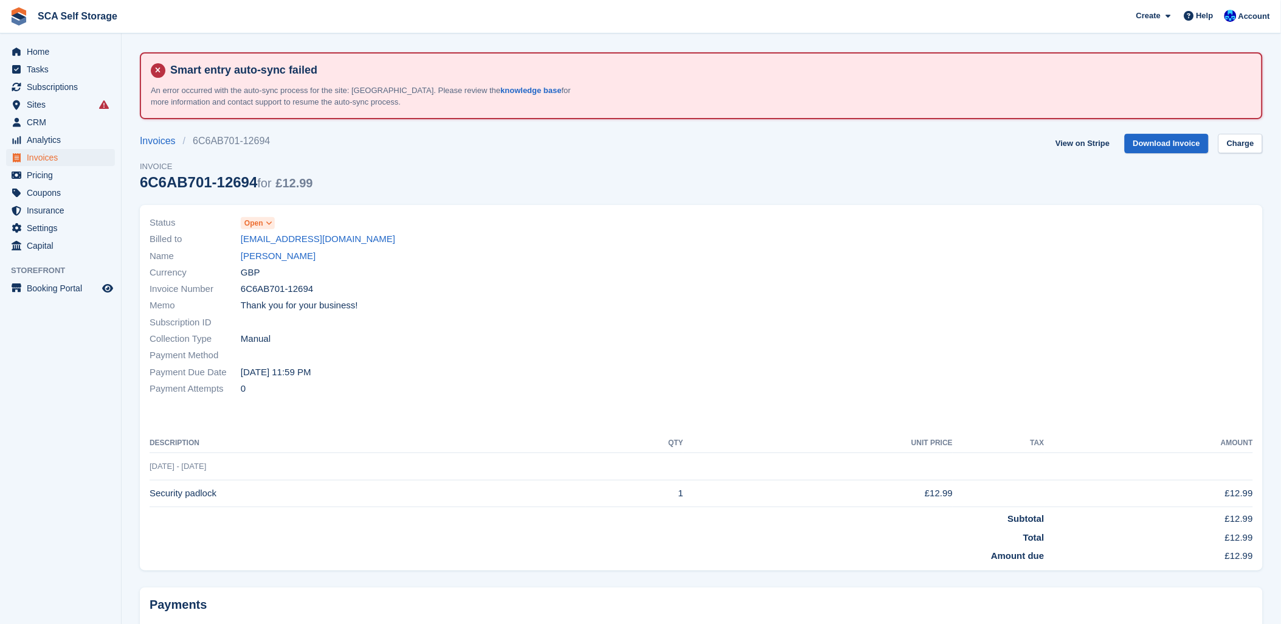
click at [1264, 136] on section "Smart entry auto-sync failed An error occurred with the auto-sync process for t…" at bounding box center [702, 363] width 1160 height 726
click at [1256, 140] on link "Charge" at bounding box center [1241, 144] width 44 height 20
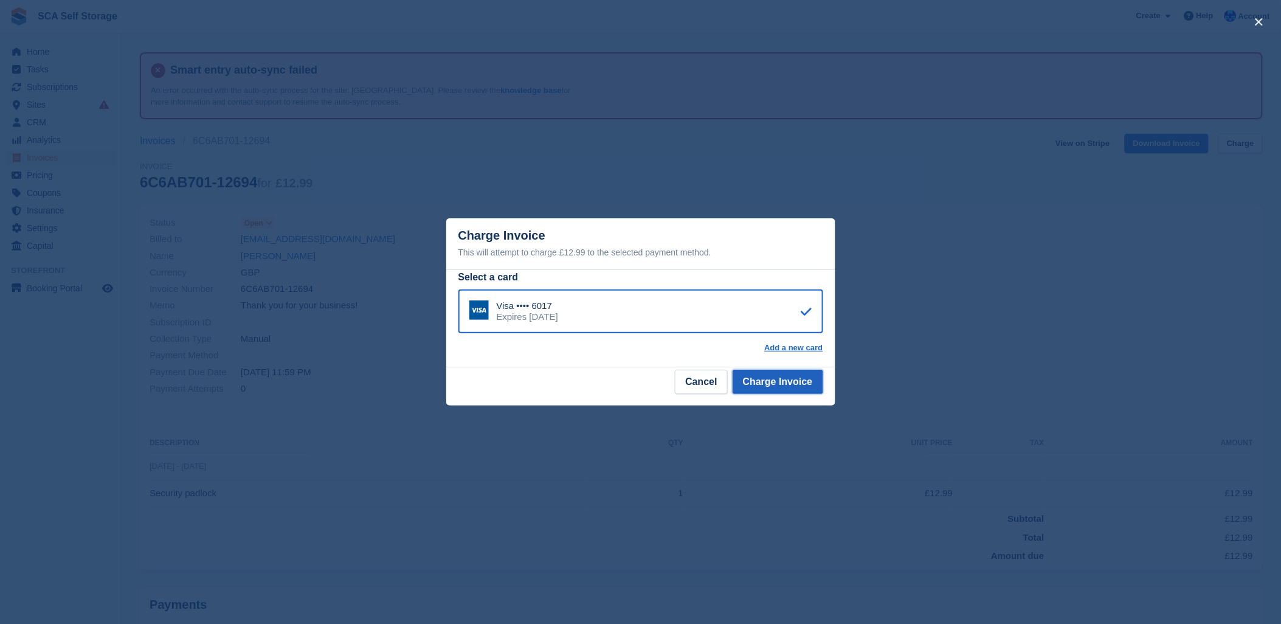
click at [792, 382] on button "Charge Invoice" at bounding box center [778, 382] width 91 height 24
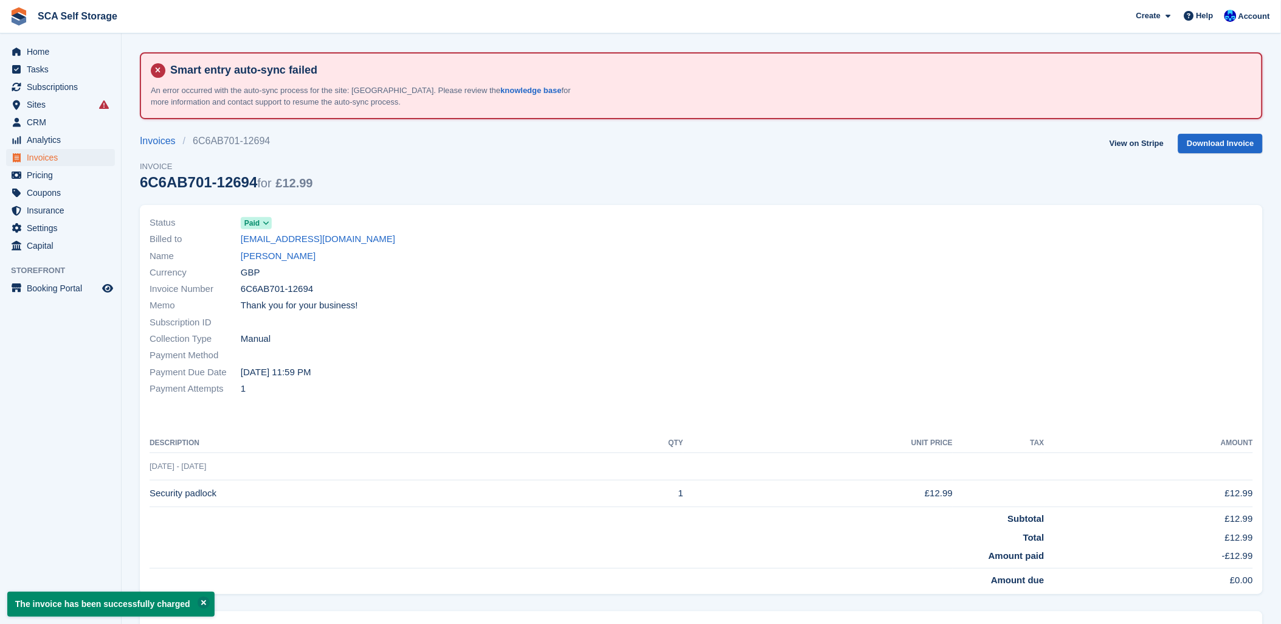
drag, startPoint x: 685, startPoint y: 384, endPoint x: 412, endPoint y: 318, distance: 281.0
click at [659, 382] on div "Payment Attempts 1" at bounding box center [422, 388] width 545 height 16
click at [58, 84] on span "Subscriptions" at bounding box center [63, 86] width 73 height 17
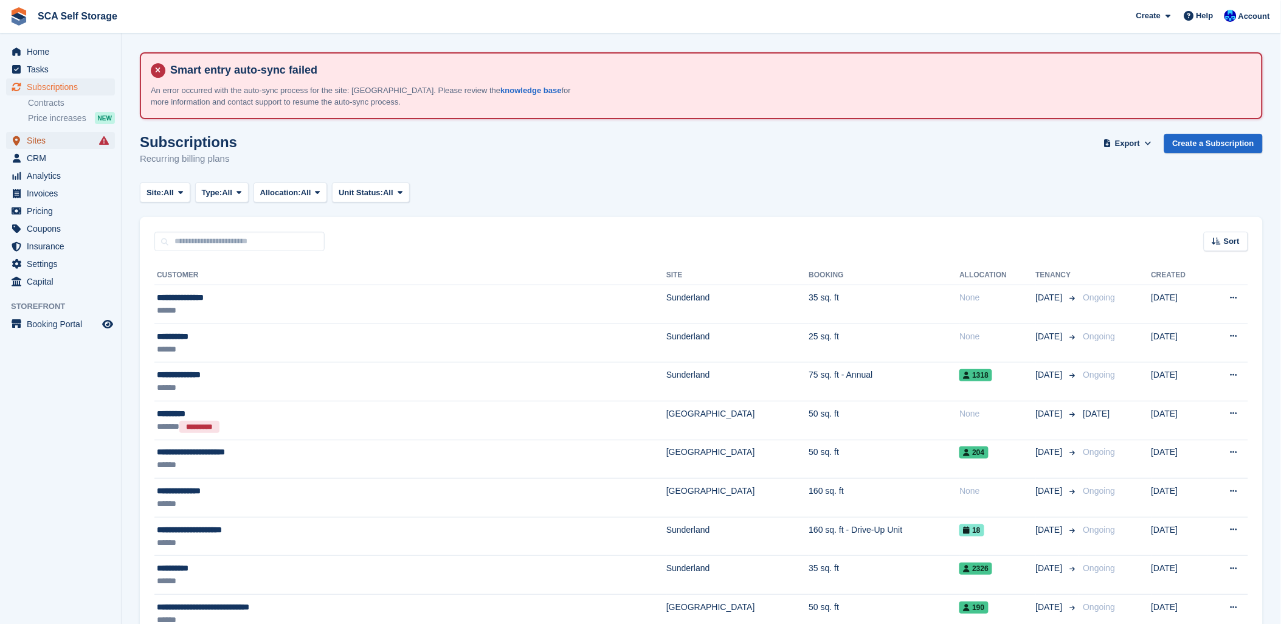
click at [27, 144] on span "Sites" at bounding box center [63, 140] width 73 height 17
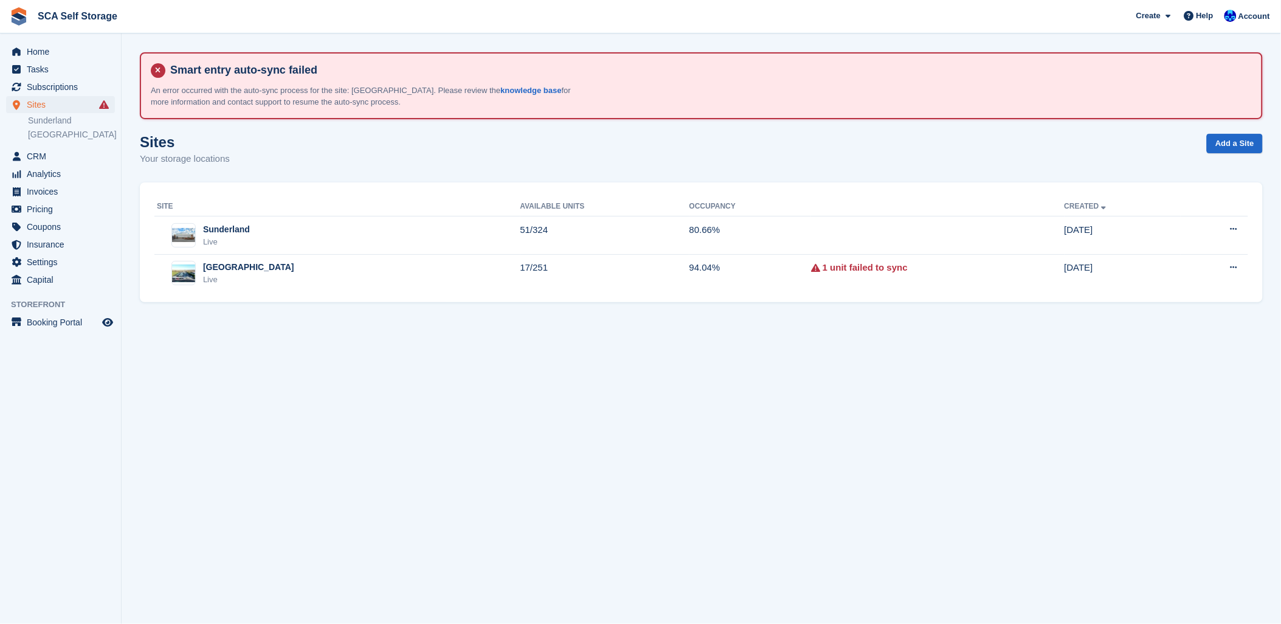
drag, startPoint x: 647, startPoint y: 538, endPoint x: 616, endPoint y: 497, distance: 51.7
click at [647, 533] on section "Smart entry auto-sync failed An error occurred with the auto-sync process for t…" at bounding box center [702, 312] width 1160 height 624
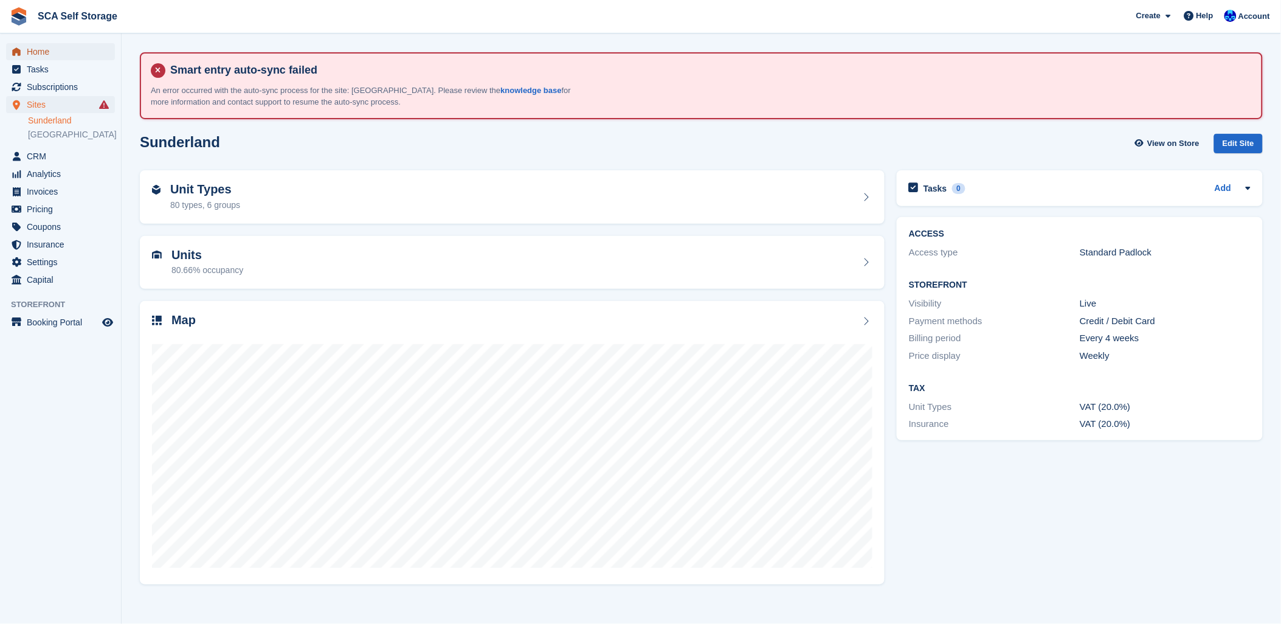
click at [47, 46] on span "Home" at bounding box center [63, 51] width 73 height 17
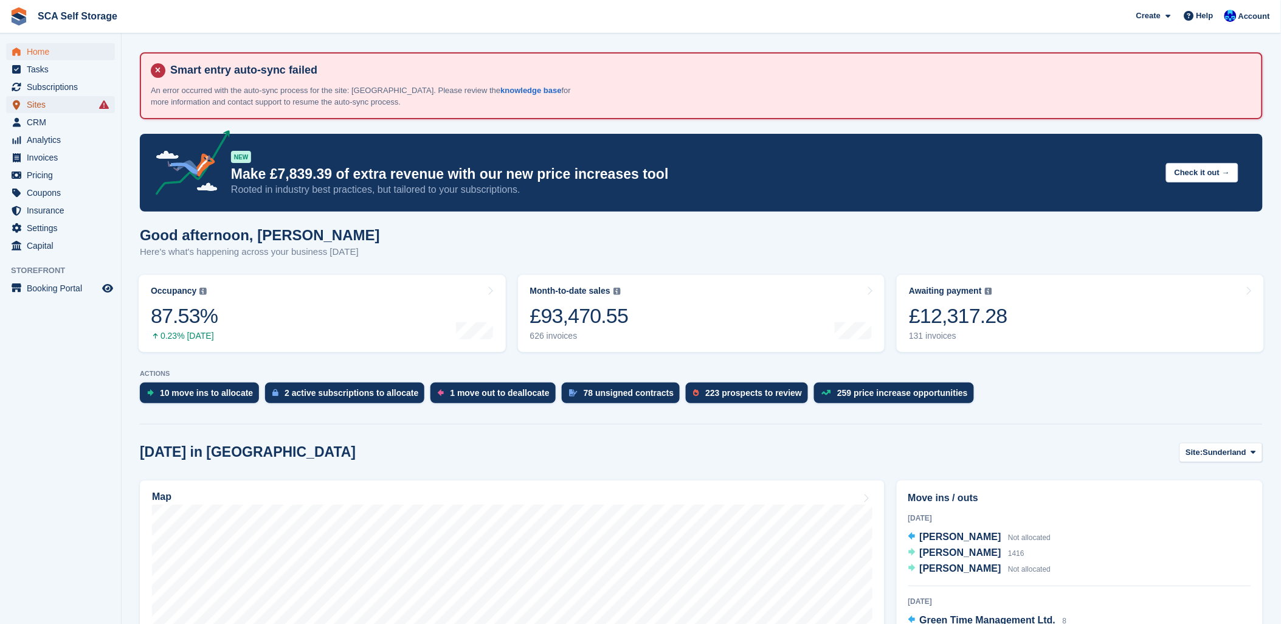
click at [65, 96] on span "Sites" at bounding box center [63, 104] width 73 height 17
click at [63, 83] on span "Subscriptions" at bounding box center [63, 86] width 73 height 17
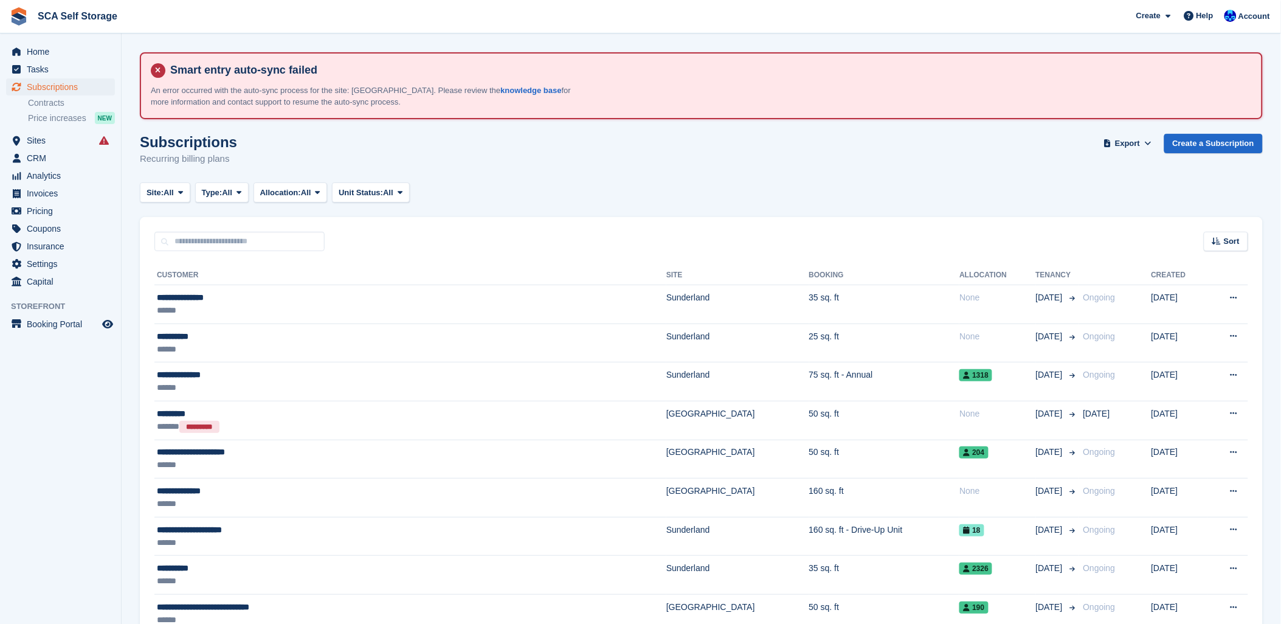
drag, startPoint x: 874, startPoint y: 186, endPoint x: 886, endPoint y: 184, distance: 12.3
click at [886, 184] on div "Site: All All Sunderland Sheffield Type: All All Upcoming Previous Active Endin…" at bounding box center [701, 192] width 1123 height 20
drag, startPoint x: 1257, startPoint y: 21, endPoint x: 1174, endPoint y: 50, distance: 87.7
click at [1256, 21] on span "Account" at bounding box center [1255, 16] width 32 height 12
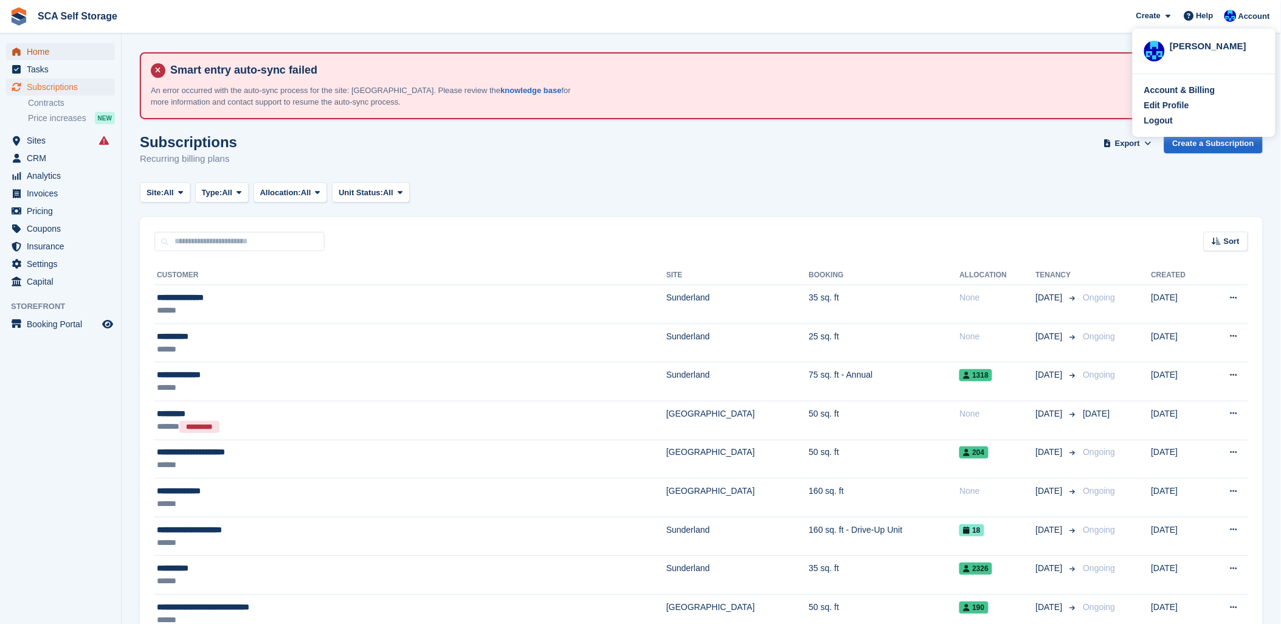
click at [35, 47] on span "Home" at bounding box center [63, 51] width 73 height 17
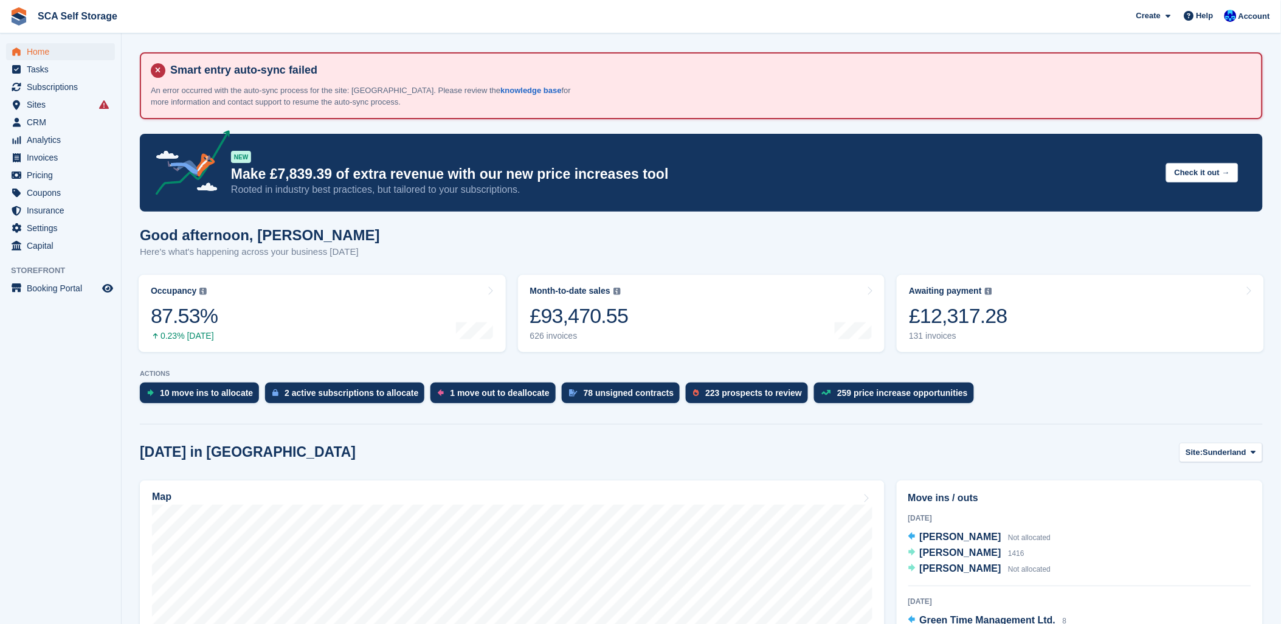
click at [1192, 452] on span "Site:" at bounding box center [1194, 452] width 17 height 12
click at [1182, 502] on link "[GEOGRAPHIC_DATA]" at bounding box center [1202, 503] width 109 height 22
click at [1256, 9] on div "Account" at bounding box center [1249, 16] width 54 height 21
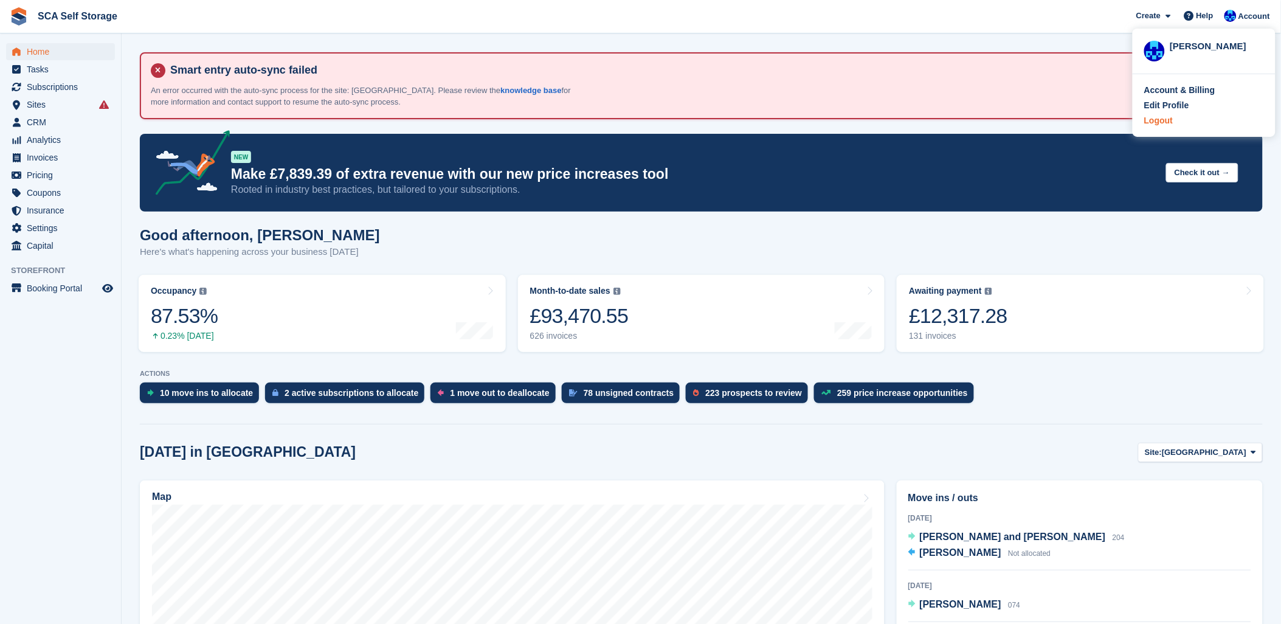
click at [1170, 119] on div "Logout" at bounding box center [1159, 120] width 29 height 13
